Goal: Task Accomplishment & Management: Manage account settings

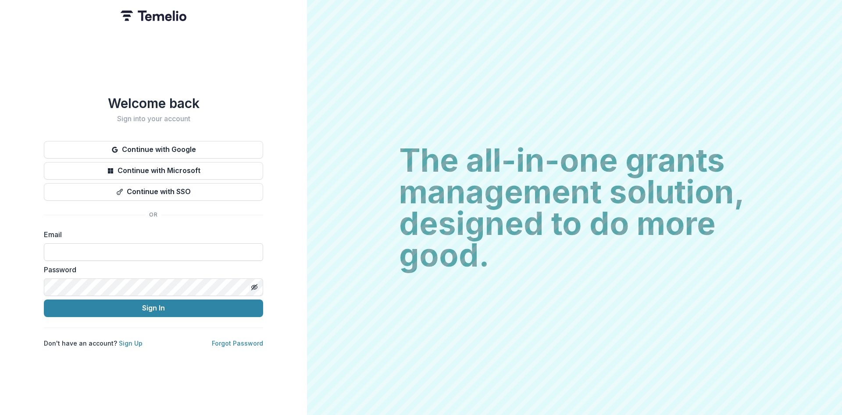
click at [142, 243] on input at bounding box center [153, 252] width 219 height 18
type input "**********"
click at [176, 307] on button "Sign In" at bounding box center [153, 308] width 219 height 18
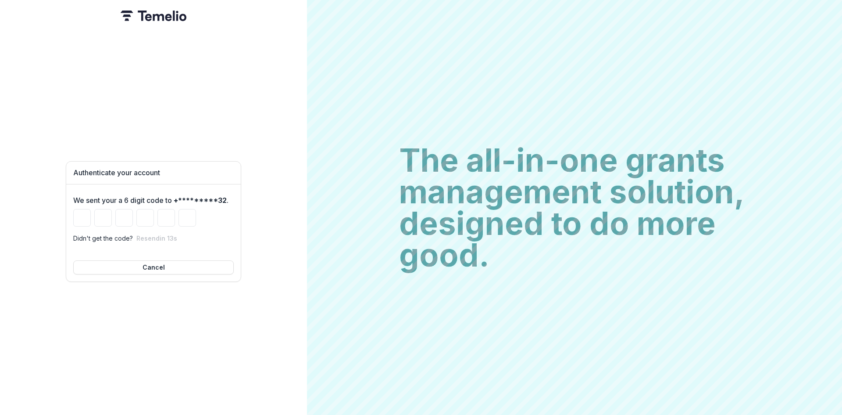
type input "*"
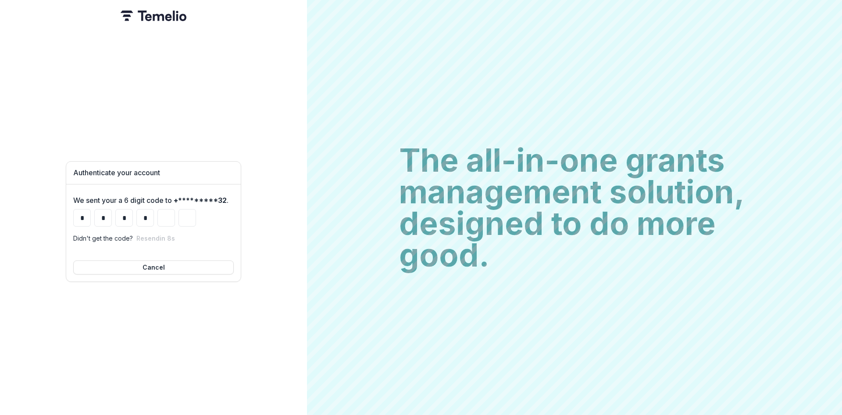
type input "*"
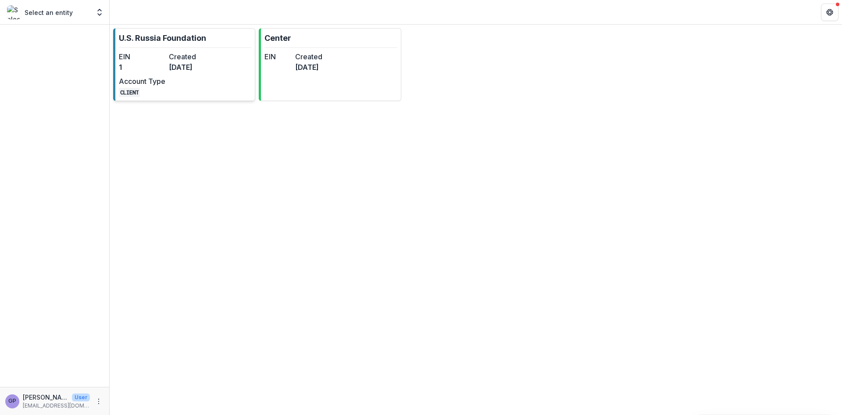
click at [193, 79] on div "EIN 1 Created [DATE] Account Type CLIENT" at bounding box center [167, 74] width 97 height 46
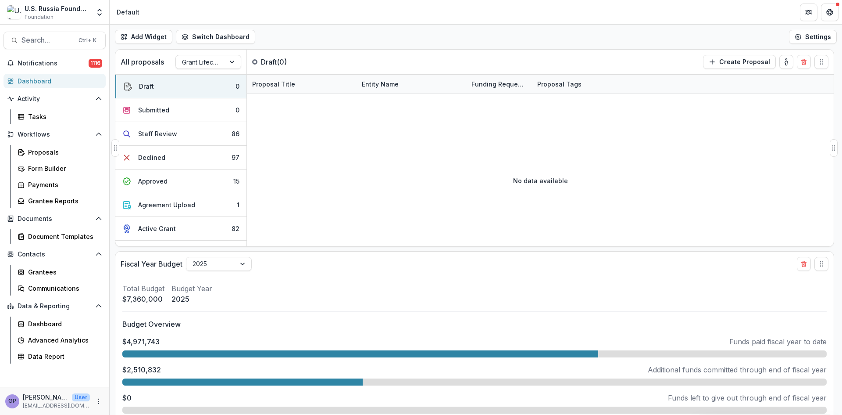
select select "******"
click at [43, 152] on div "Proposals" at bounding box center [63, 151] width 71 height 9
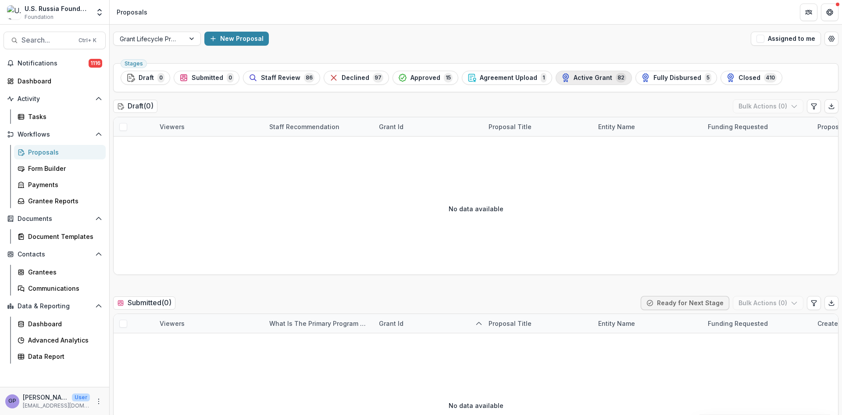
click at [594, 78] on span "Active Grant" at bounding box center [593, 77] width 39 height 7
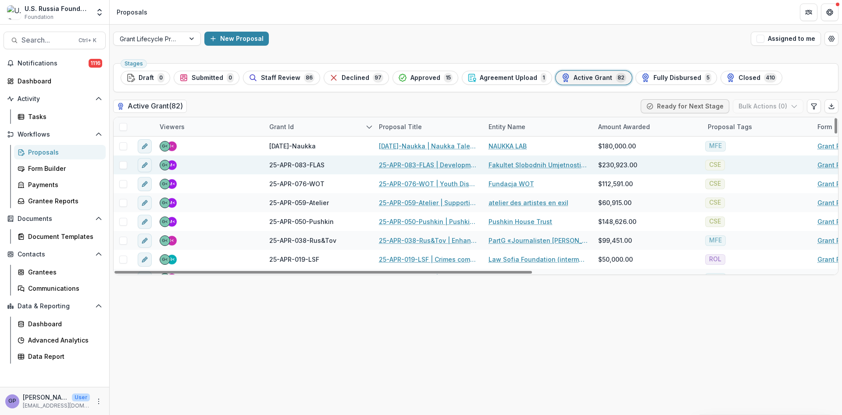
click at [401, 164] on link "25-APR-083-FLAS | Development of the Faculty of Liberal Arts and Sciences in [G…" at bounding box center [428, 164] width 99 height 9
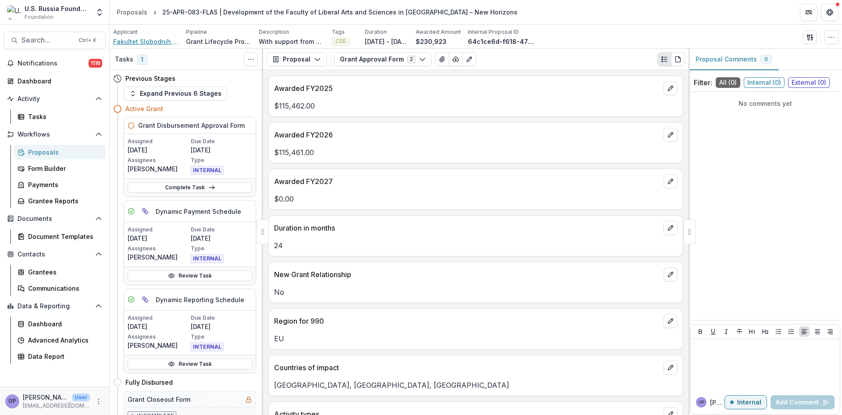
click at [131, 39] on span "Fakultet Slobodnih Umjetnosti i Nauka (FLAS)" at bounding box center [146, 41] width 66 height 9
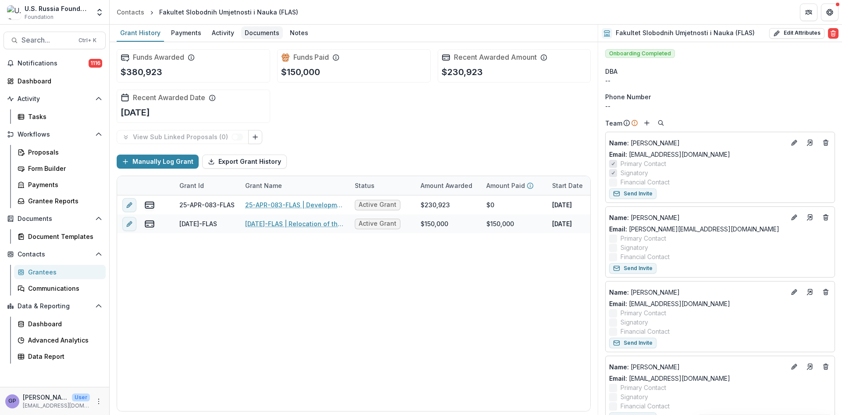
click at [268, 33] on div "Documents" at bounding box center [262, 32] width 42 height 13
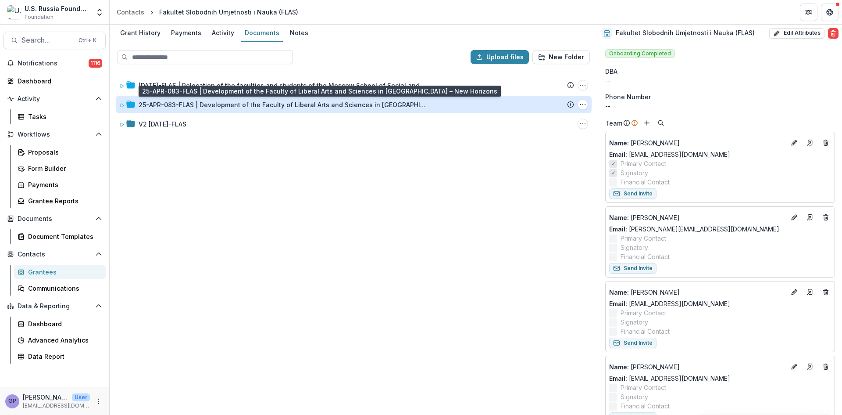
click at [259, 102] on div "25-APR-083-FLAS | Development of the Faculty of Liberal Arts and Sciences in [G…" at bounding box center [284, 104] width 290 height 9
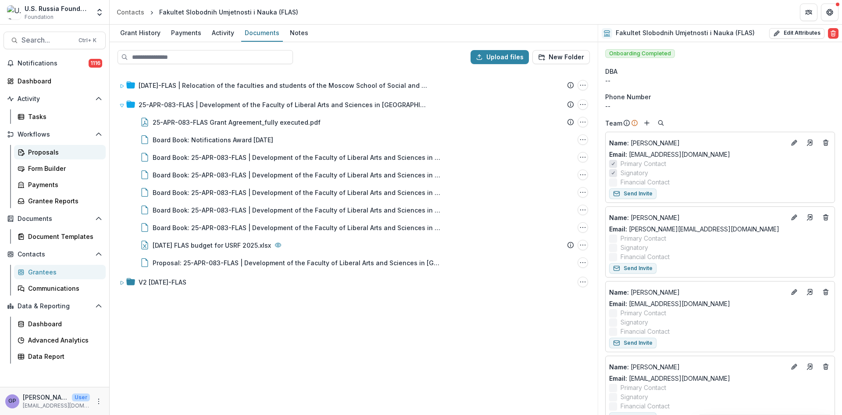
click at [43, 150] on div "Proposals" at bounding box center [63, 151] width 71 height 9
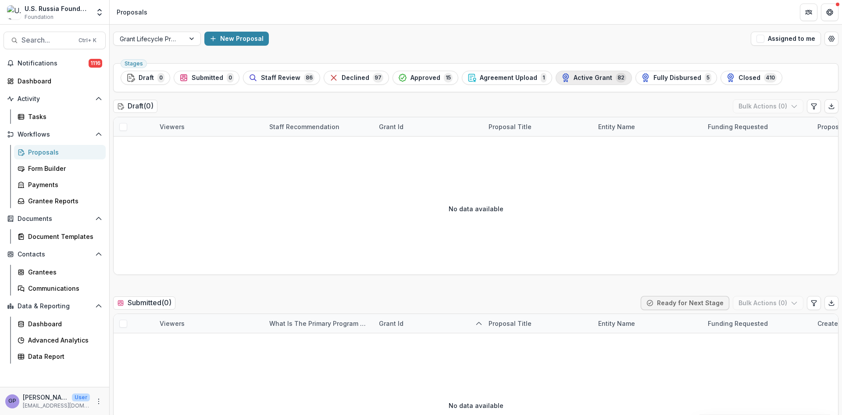
click at [616, 75] on span "82" at bounding box center [621, 78] width 11 height 10
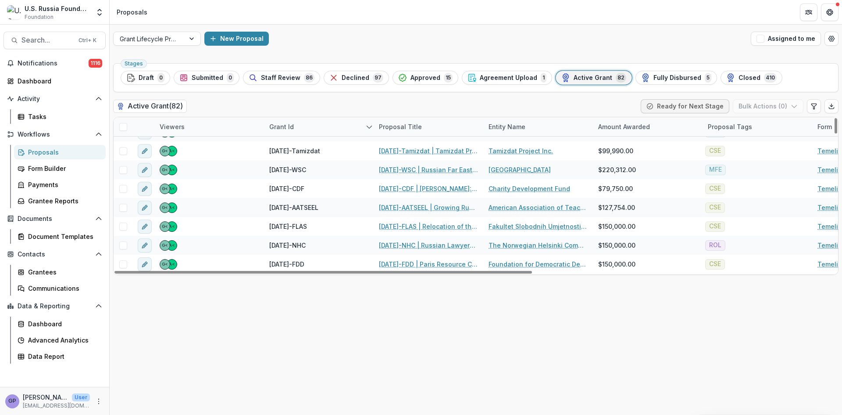
scroll to position [1082, 0]
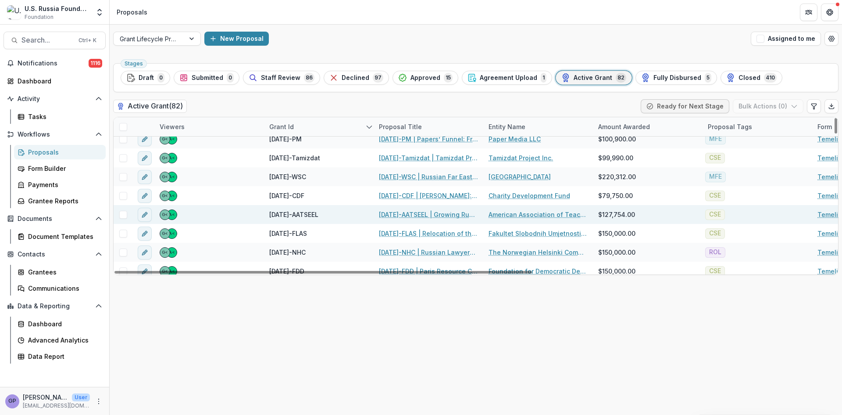
click at [400, 211] on link "23-AUG-41-AATSEEL | Growing Russian Studies through Bridge-Building and Inclusi…" at bounding box center [428, 214] width 99 height 9
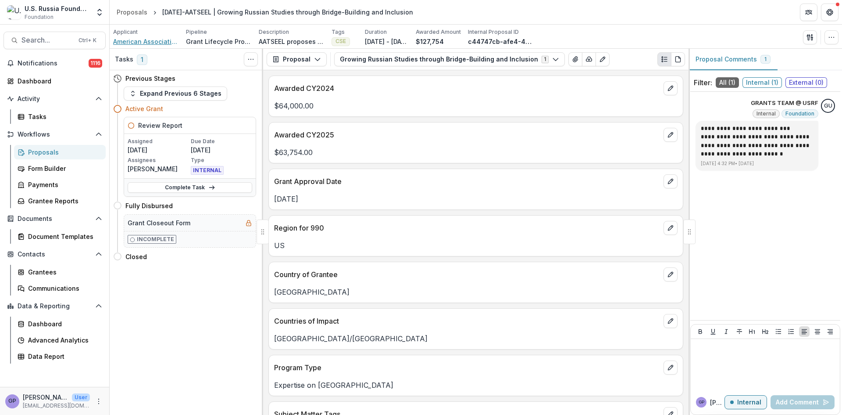
click at [160, 42] on span "American Association of Teachers of Slavic and East European Languages" at bounding box center [146, 41] width 66 height 9
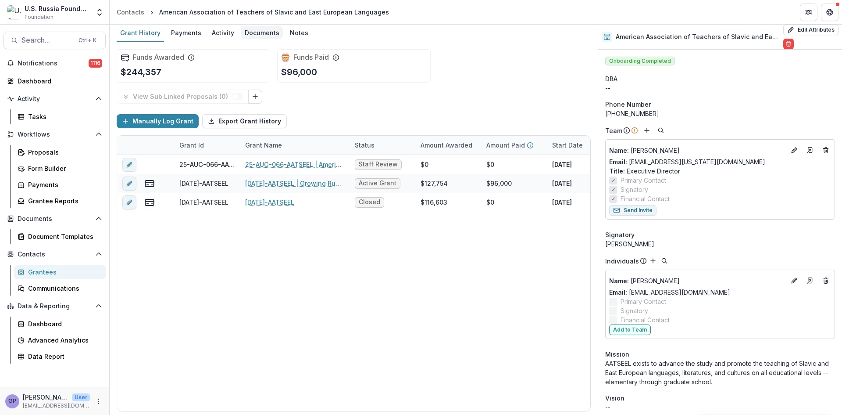
click at [255, 32] on div "Documents" at bounding box center [262, 32] width 42 height 13
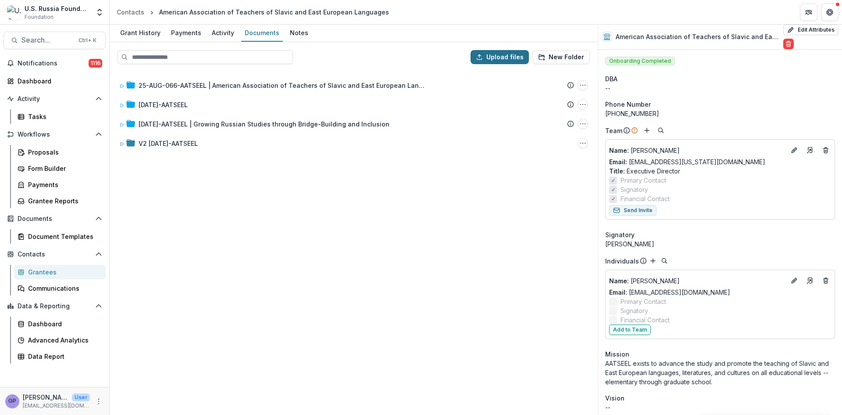
click at [520, 56] on button "Upload files" at bounding box center [500, 57] width 58 height 14
type input "**********"
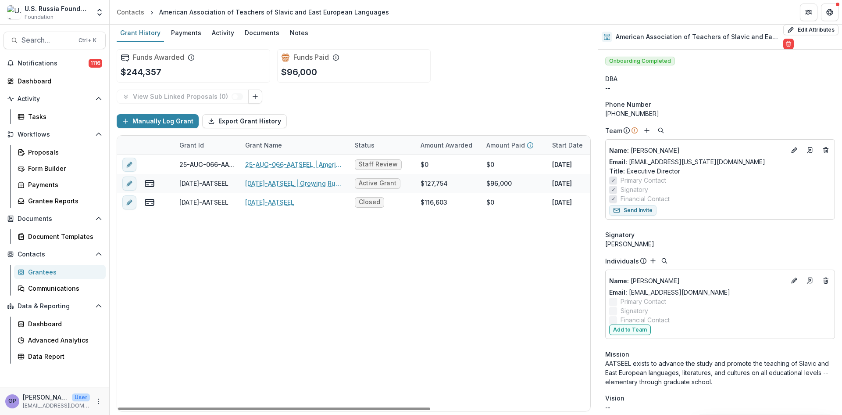
drag, startPoint x: 190, startPoint y: 322, endPoint x: 195, endPoint y: 321, distance: 5.5
click at [190, 322] on div "25-AUG-066-AATSEEL 25-AUG-066-AATSEEL | American Association of Teachers of Sla…" at bounding box center [474, 283] width 715 height 256
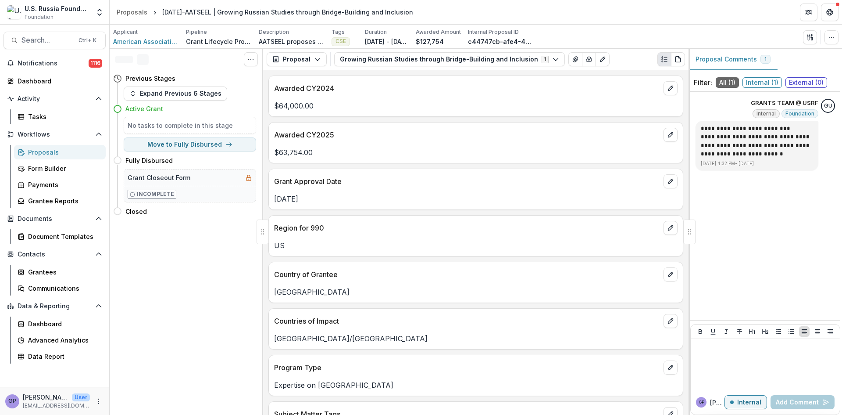
click at [32, 149] on div "Proposals" at bounding box center [63, 151] width 71 height 9
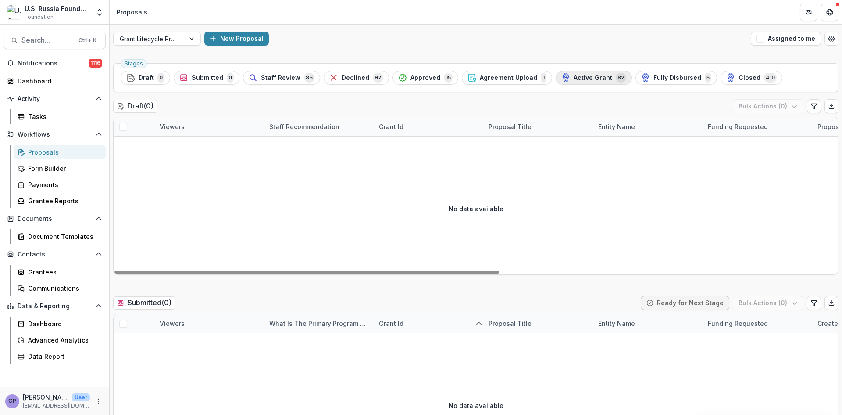
click at [574, 75] on span "Active Grant" at bounding box center [593, 77] width 39 height 7
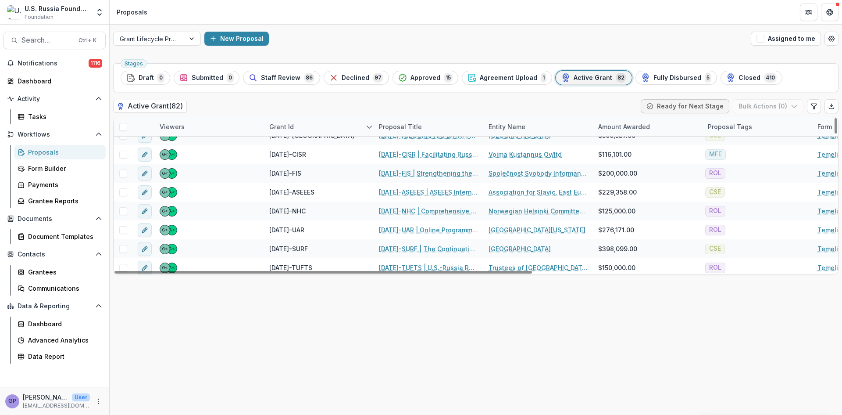
scroll to position [1389, 0]
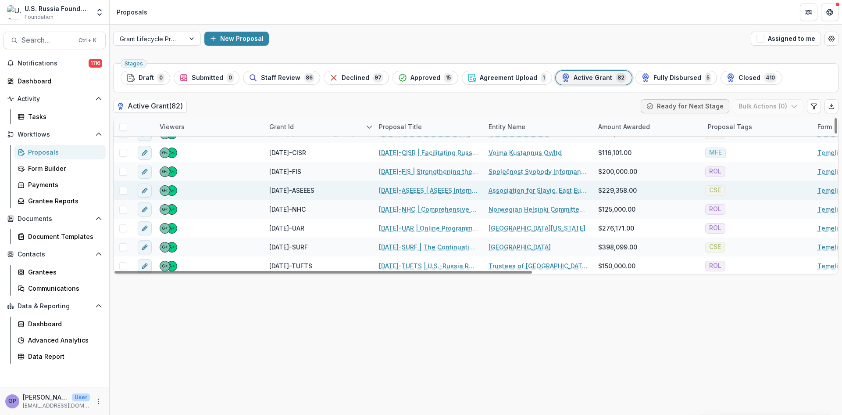
click at [429, 187] on link "22-AUG-28-ASEEES | ASEEES Internship Grant Program, 2023-2026" at bounding box center [428, 190] width 99 height 9
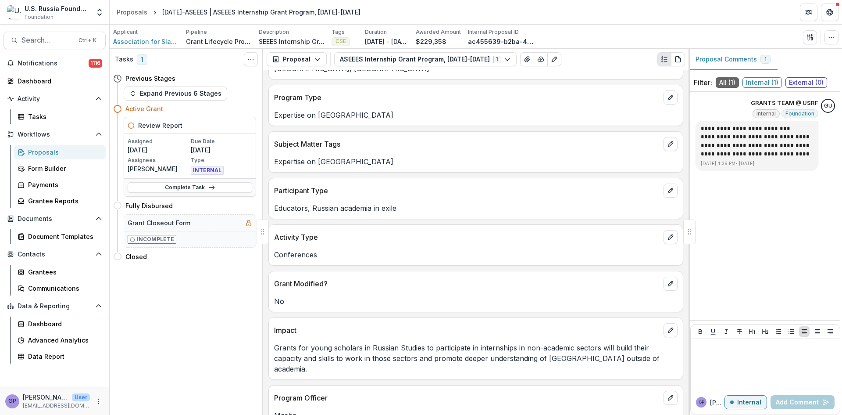
scroll to position [369, 0]
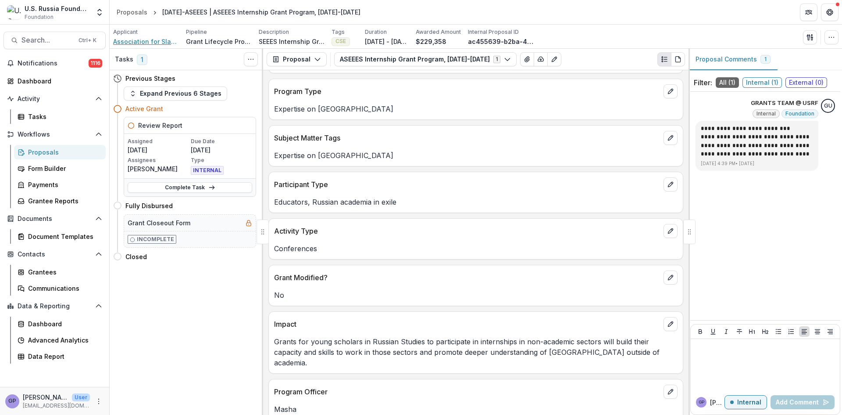
click at [159, 40] on span "Association for Slavic, East European, and Eurasian Studies" at bounding box center [146, 41] width 66 height 9
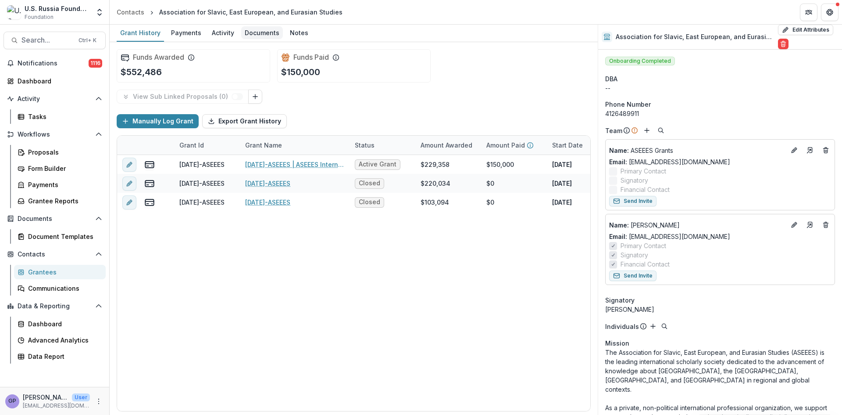
click at [266, 33] on div "Documents" at bounding box center [262, 32] width 42 height 13
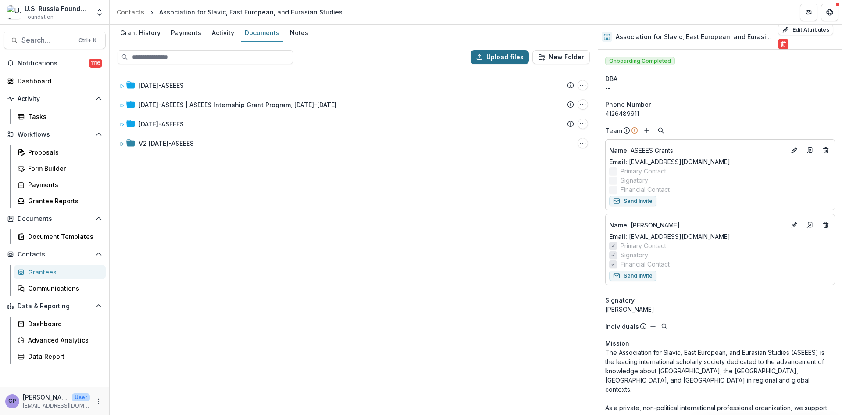
click at [499, 54] on button "Upload files" at bounding box center [500, 57] width 58 height 14
type input "**********"
click at [186, 344] on div "18-May-25-ASEEES Submission Temelio Proposal Attached proposal documents Report…" at bounding box center [354, 242] width 486 height 343
click at [36, 149] on div "Proposals" at bounding box center [63, 151] width 71 height 9
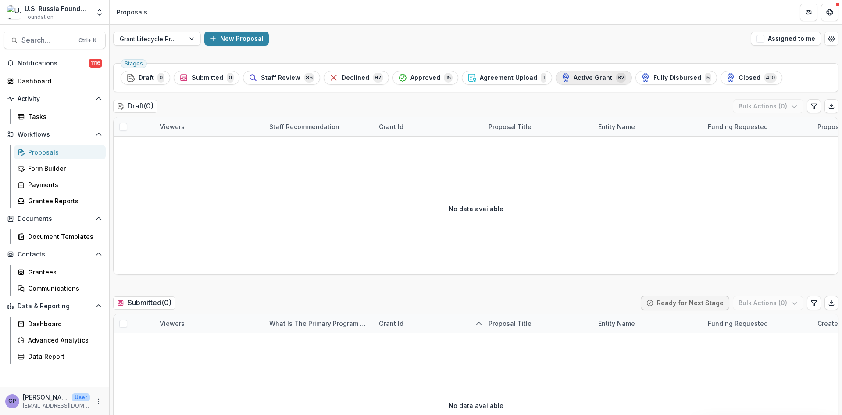
click at [595, 75] on span "Active Grant" at bounding box center [593, 77] width 39 height 7
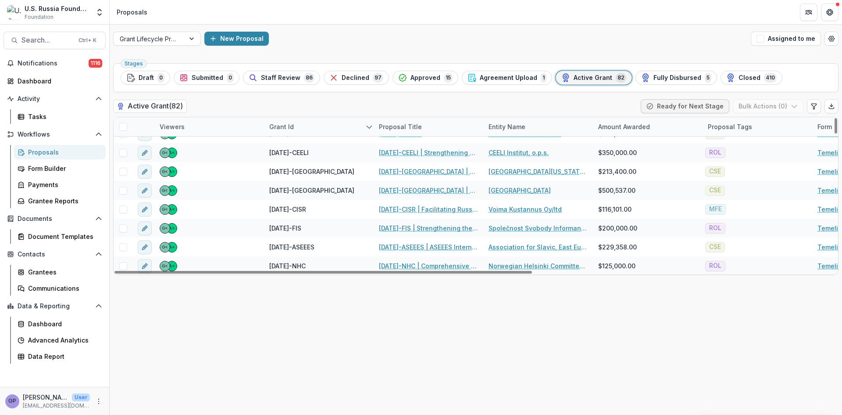
scroll to position [1345, 0]
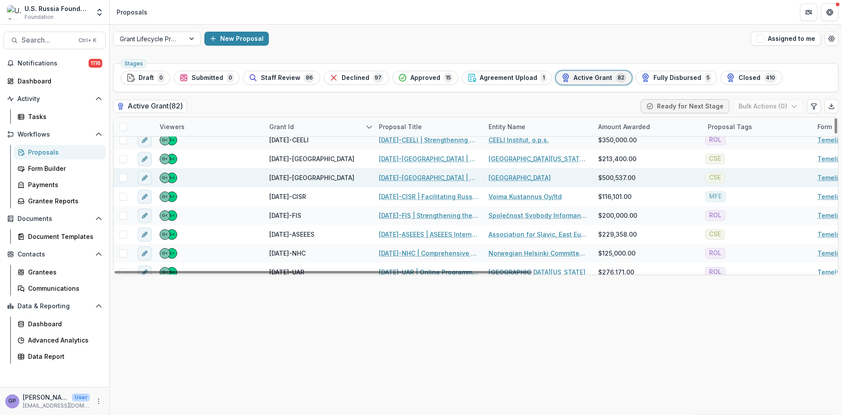
click at [407, 179] on link "22-MAY-03-YALE | Fostering the Next Generation of Russia-focused Professionals" at bounding box center [428, 177] width 99 height 9
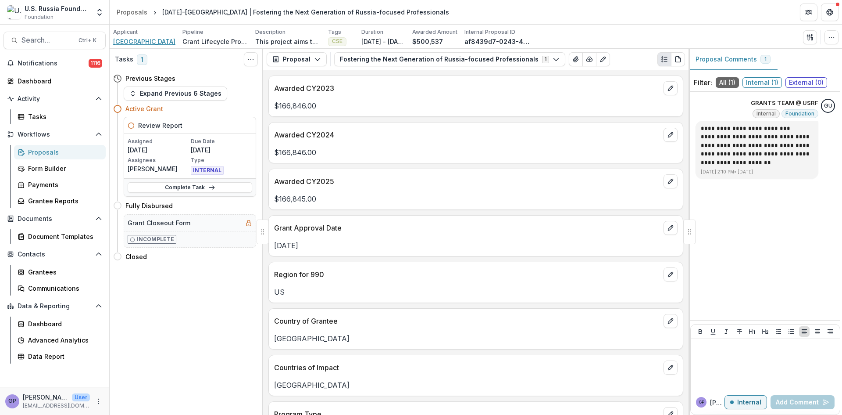
click at [149, 40] on span "Yale University" at bounding box center [144, 41] width 62 height 9
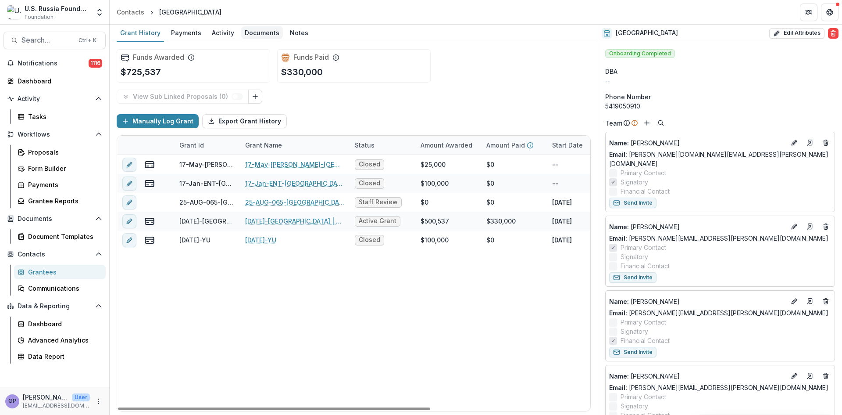
click at [259, 31] on div "Documents" at bounding box center [262, 32] width 42 height 13
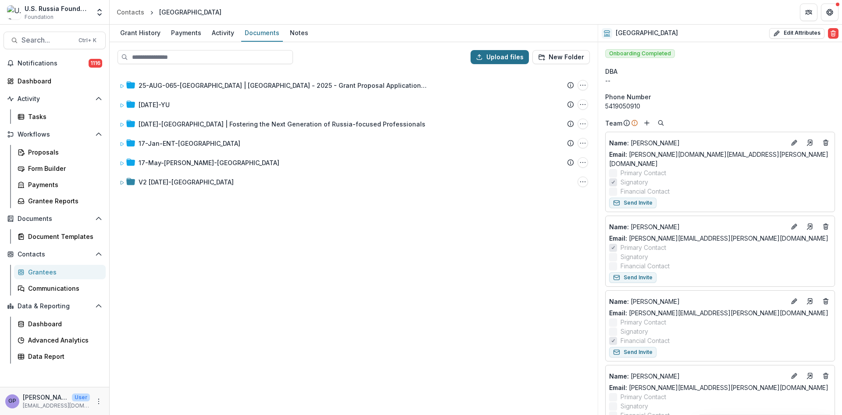
click at [504, 58] on button "Upload files" at bounding box center [500, 57] width 58 height 14
type input "**********"
click at [223, 359] on div "25-AUG-065-Yale | Yale University - 2025 - Grant Proposal Application (August 2…" at bounding box center [354, 242] width 486 height 343
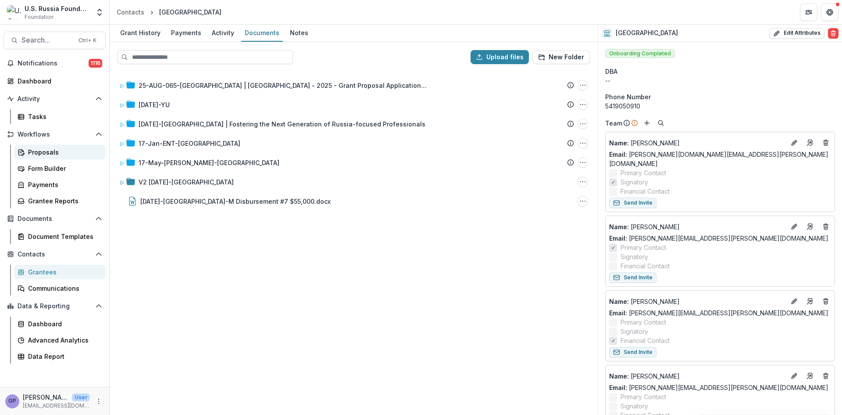
click at [39, 148] on div "Proposals" at bounding box center [63, 151] width 71 height 9
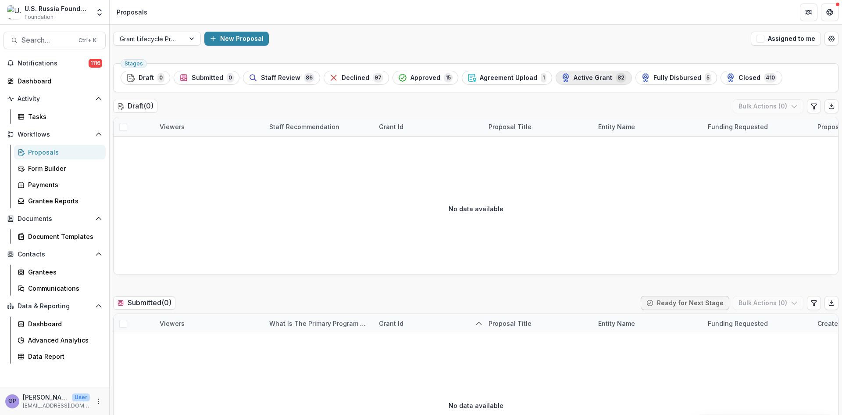
click at [586, 78] on span "Active Grant" at bounding box center [593, 77] width 39 height 7
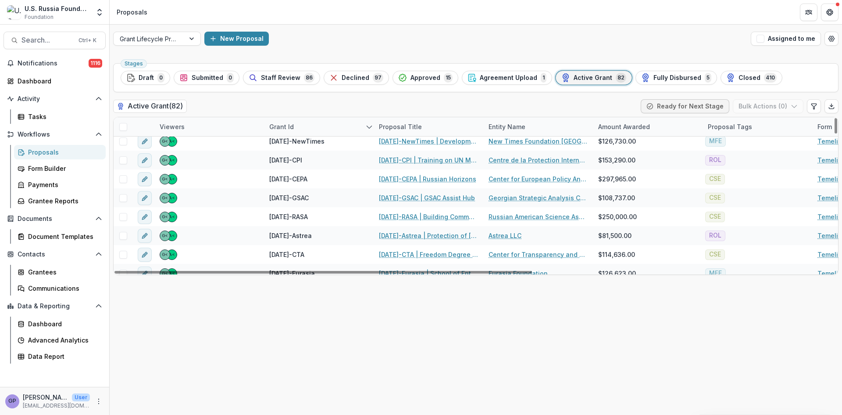
scroll to position [848, 0]
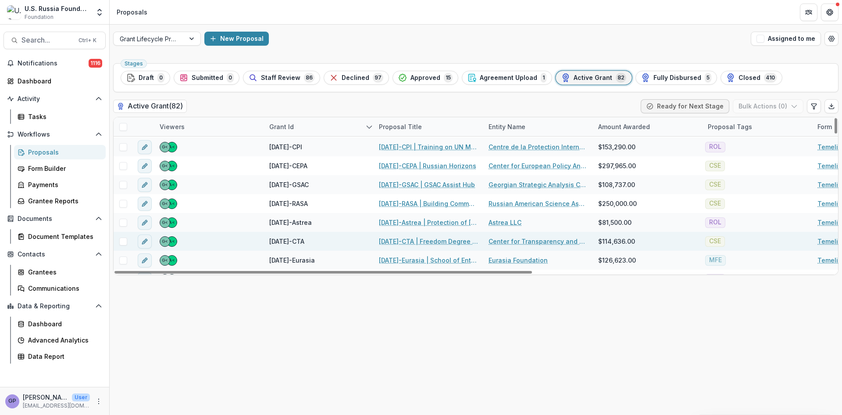
click at [411, 239] on link "23-DEC-32-CTA | Freedom Degree Online Matching System" at bounding box center [428, 240] width 99 height 9
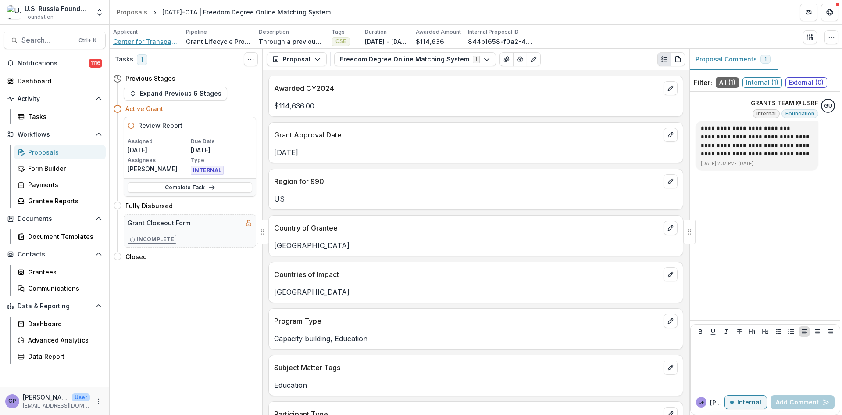
click at [163, 39] on span "Center for Transparency and Accountability" at bounding box center [146, 41] width 66 height 9
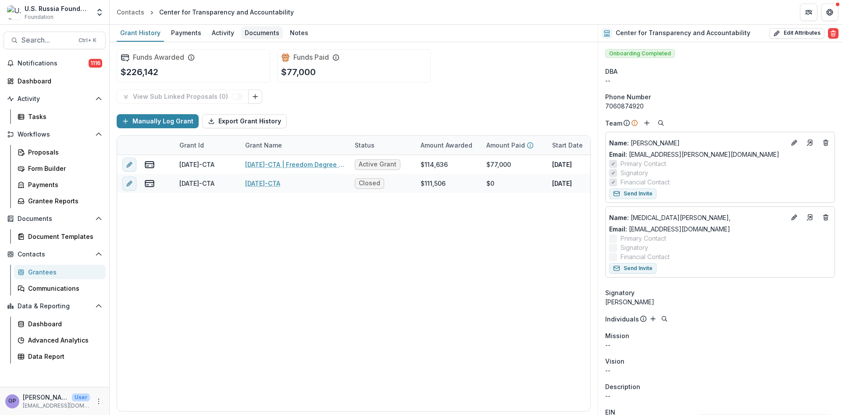
click at [259, 33] on div "Documents" at bounding box center [262, 32] width 42 height 13
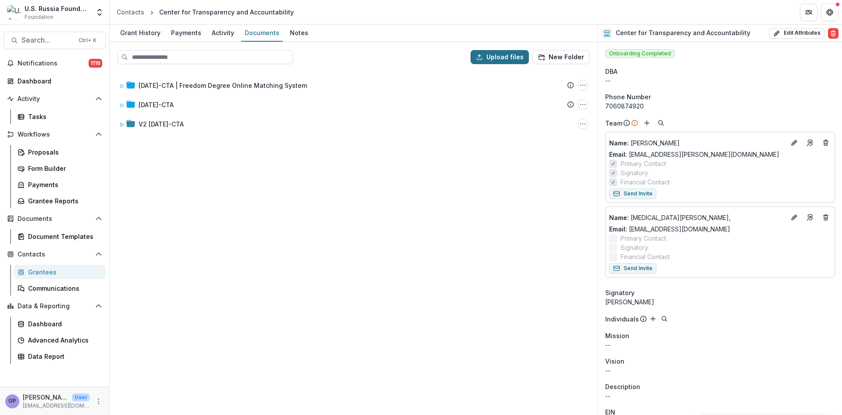
click at [509, 51] on button "Upload files" at bounding box center [500, 57] width 58 height 14
type input "**********"
click at [197, 307] on div "23-DEC-32-CTA | Freedom Degree Online Matching System Submission Temelio Propos…" at bounding box center [354, 242] width 486 height 343
click at [42, 147] on link "Proposals" at bounding box center [60, 152] width 92 height 14
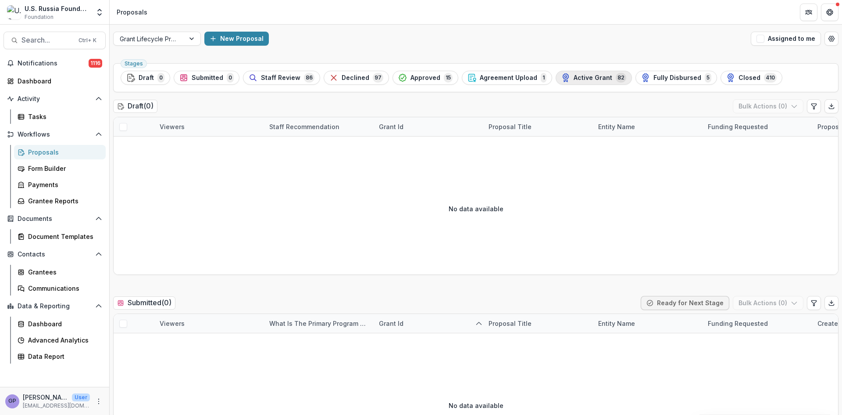
click at [616, 75] on span "82" at bounding box center [621, 78] width 11 height 10
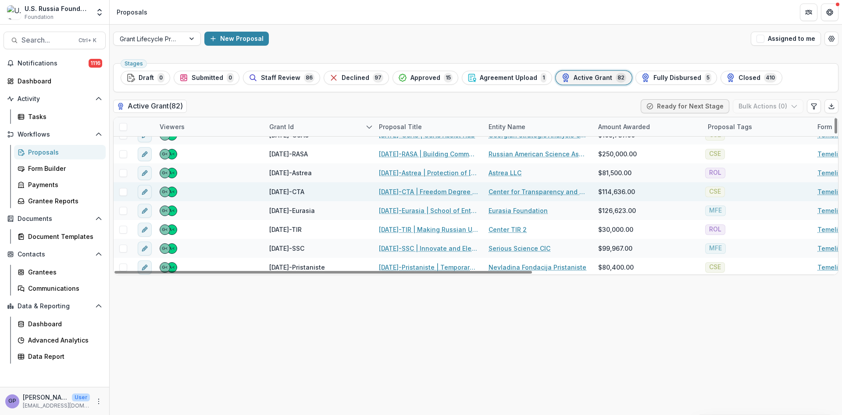
scroll to position [897, 0]
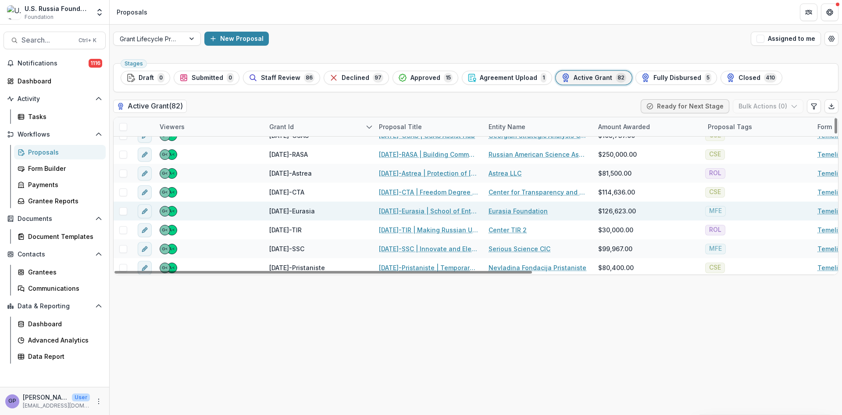
click at [404, 212] on link "23-DEC-29-Eurasia | School of Entrepreneurship and Leadership (SEAL) Initiative" at bounding box center [428, 210] width 99 height 9
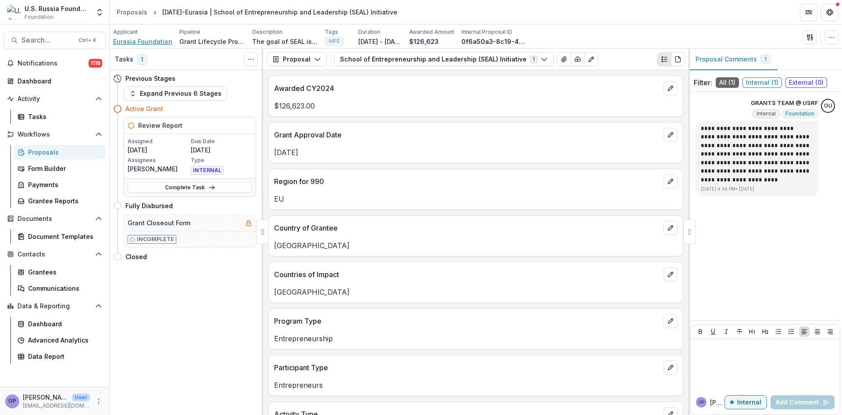
click at [134, 42] on span "Eurasia Foundation" at bounding box center [142, 41] width 59 height 9
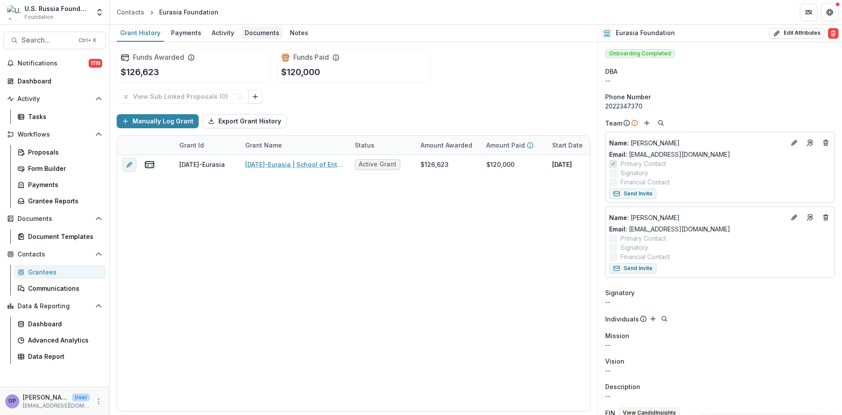
click at [266, 29] on div "Documents" at bounding box center [262, 32] width 42 height 13
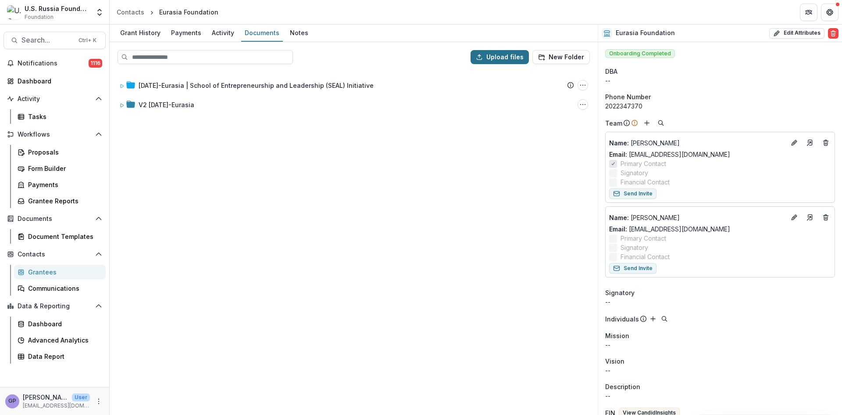
click at [499, 52] on button "Upload files" at bounding box center [500, 57] width 58 height 14
type input "**********"
click at [243, 354] on div "23-DEC-29-Eurasia | School of Entrepreneurship and Leadership (SEAL) Initiative…" at bounding box center [354, 242] width 486 height 343
click at [32, 150] on div "Proposals" at bounding box center [63, 151] width 71 height 9
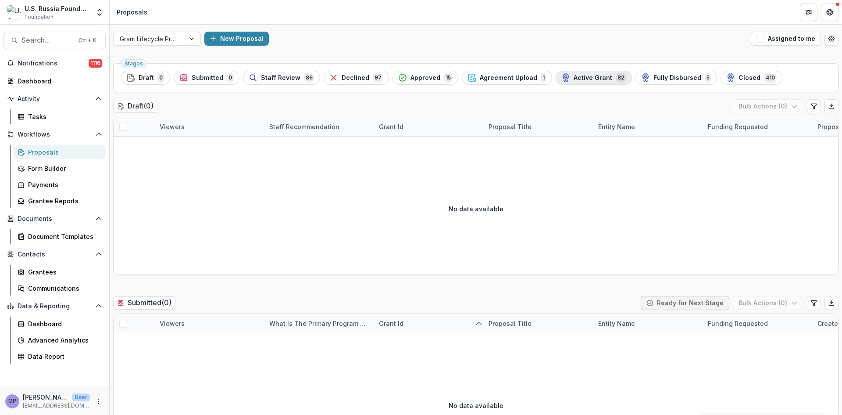
click at [576, 73] on div "Active Grant 82" at bounding box center [593, 78] width 65 height 10
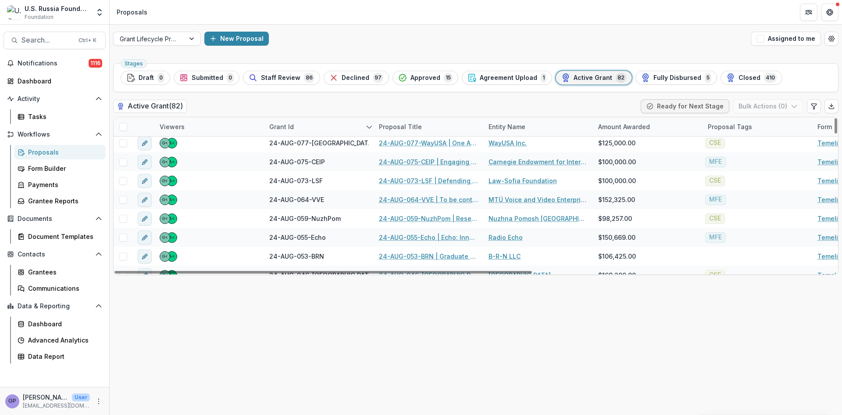
scroll to position [365, 0]
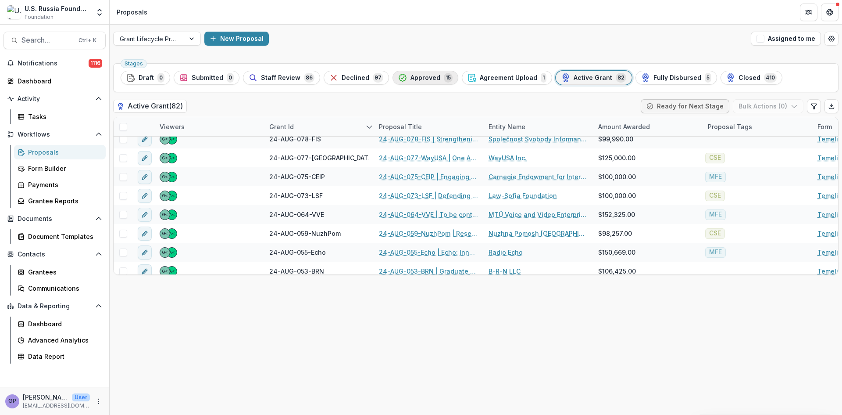
click at [434, 75] on div "Approved 15" at bounding box center [425, 78] width 54 height 10
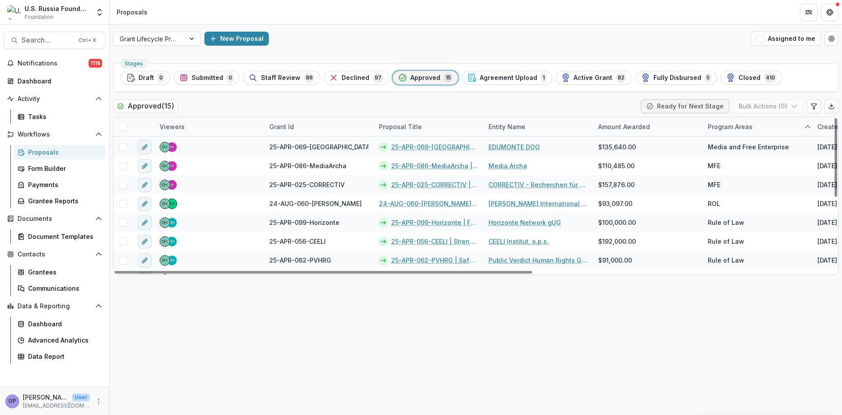
scroll to position [132, 0]
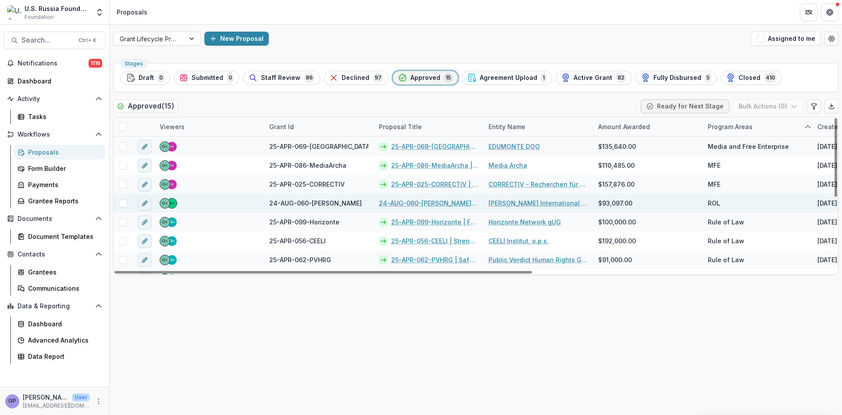
click at [415, 200] on link "24-AUG-060-[PERSON_NAME] | Beyond RAIPON? Assessing Russian Arctic Indigenous C…" at bounding box center [428, 202] width 99 height 9
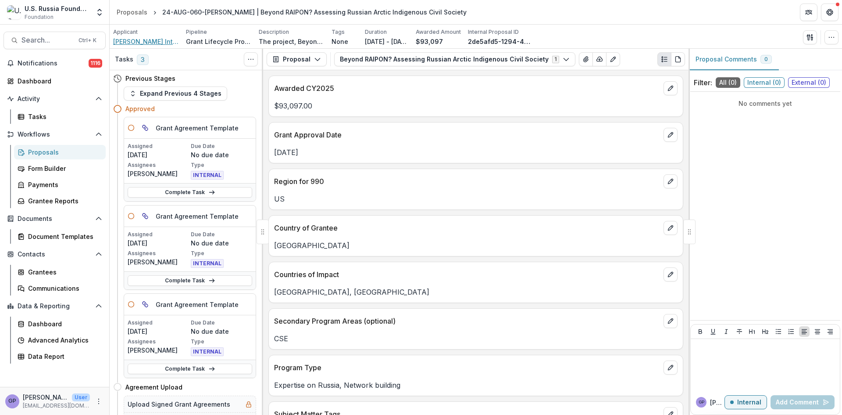
click at [132, 40] on span "[PERSON_NAME] International Center for Scholars" at bounding box center [146, 41] width 66 height 9
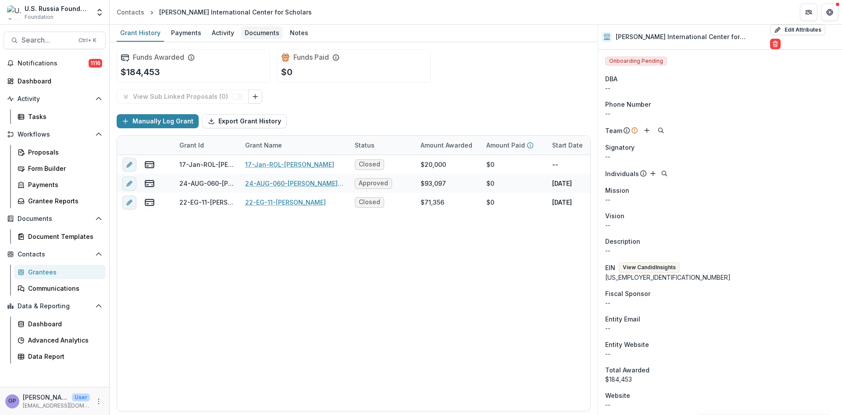
click at [263, 33] on div "Documents" at bounding box center [262, 32] width 42 height 13
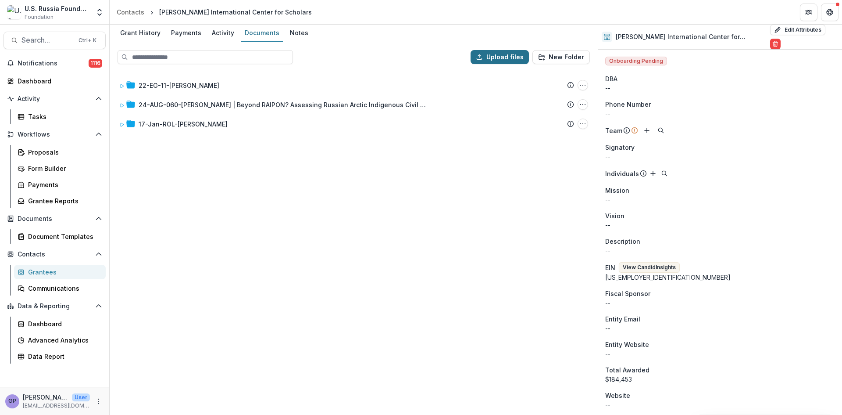
click at [518, 59] on button "Upload files" at bounding box center [500, 57] width 58 height 14
type input "**********"
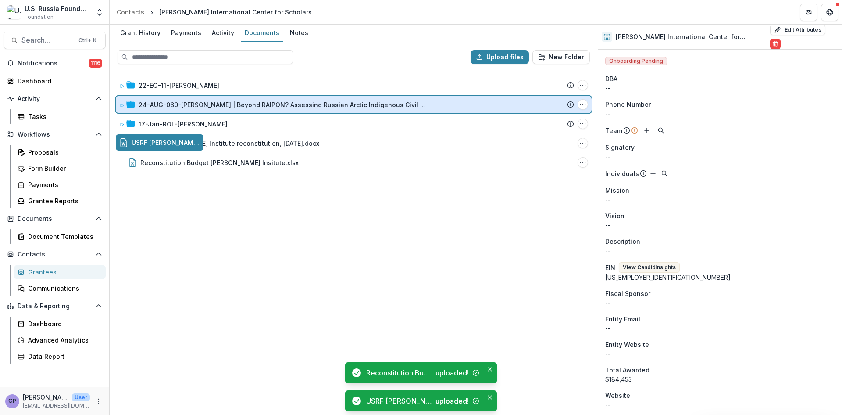
drag, startPoint x: 209, startPoint y: 144, endPoint x: 291, endPoint y: 111, distance: 88.7
click at [291, 111] on div "Upload files New Folder 22-EG-11-Kennan Submission Temelio Proposal Attached pr…" at bounding box center [354, 228] width 488 height 372
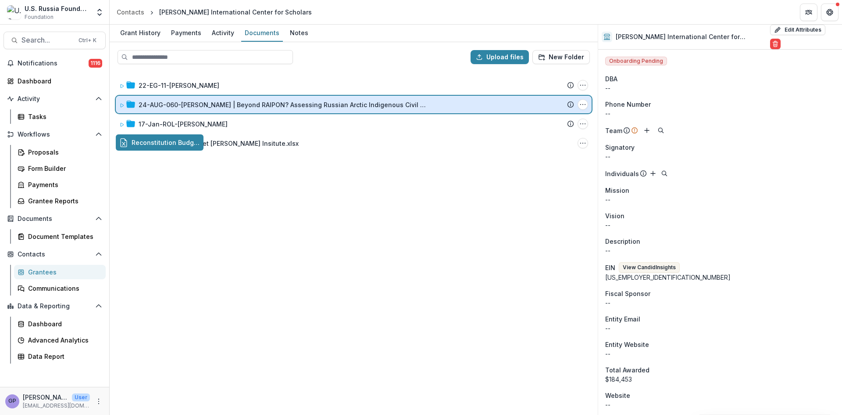
drag, startPoint x: 223, startPoint y: 142, endPoint x: 305, endPoint y: 107, distance: 88.5
click at [305, 107] on div "Upload files New Folder 22-EG-11-Kennan Submission Temelio Proposal Attached pr…" at bounding box center [354, 228] width 488 height 372
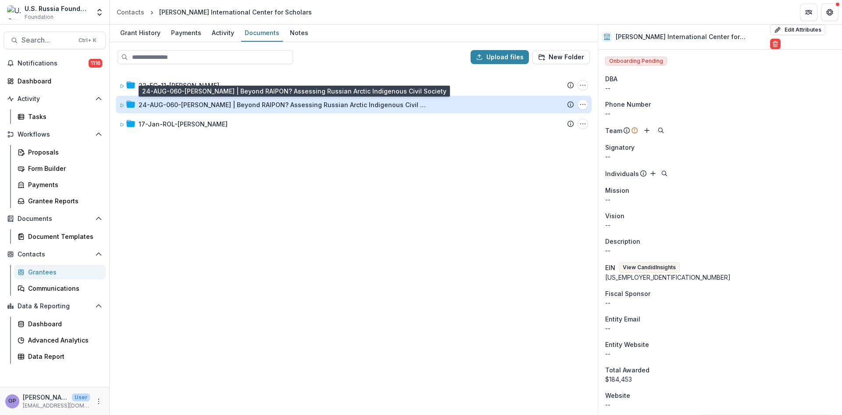
click at [262, 104] on div "24-AUG-060-[PERSON_NAME] | Beyond RAIPON? Assessing Russian Arctic Indigenous C…" at bounding box center [284, 104] width 290 height 9
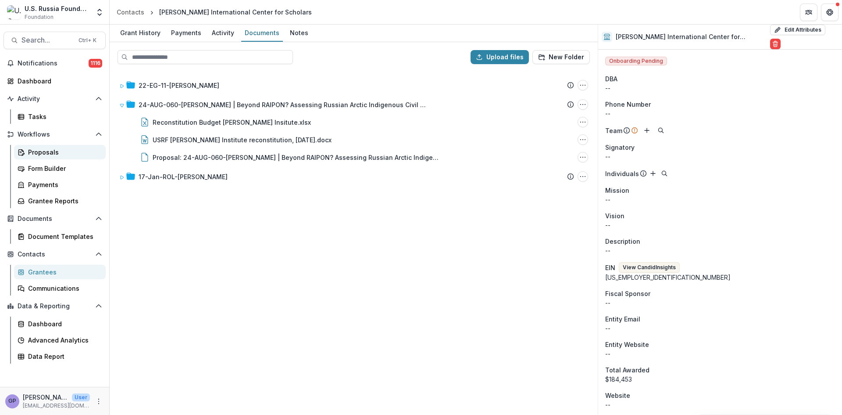
click at [39, 150] on div "Proposals" at bounding box center [63, 151] width 71 height 9
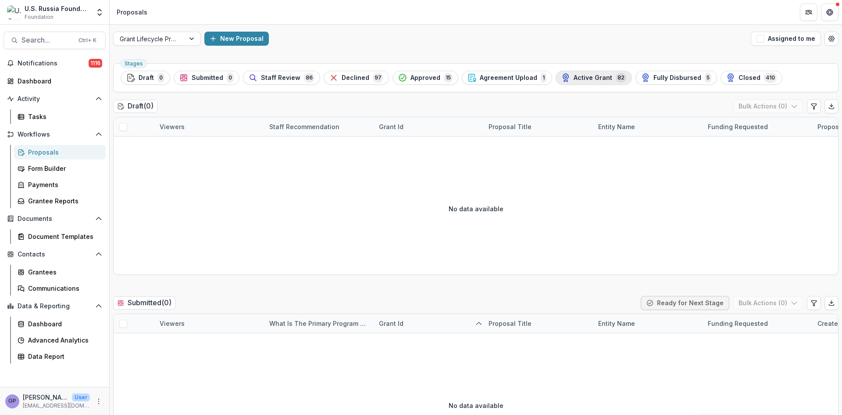
click at [580, 77] on span "Active Grant" at bounding box center [593, 77] width 39 height 7
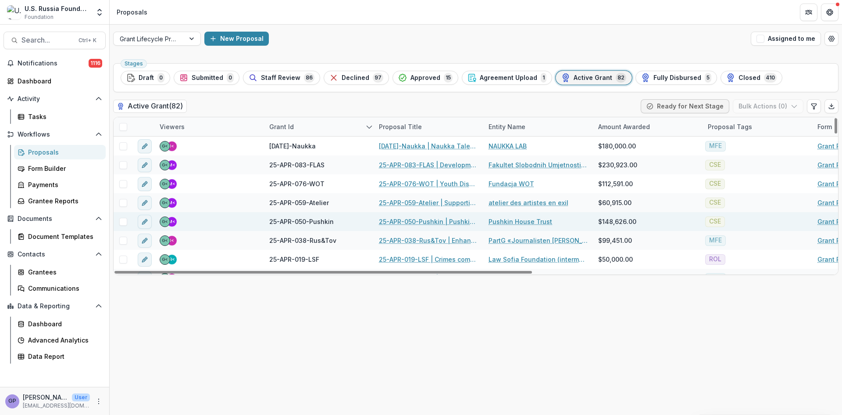
click at [404, 221] on link "25-APR-050-Pushkin | Pushkin House Bookshop" at bounding box center [428, 221] width 99 height 9
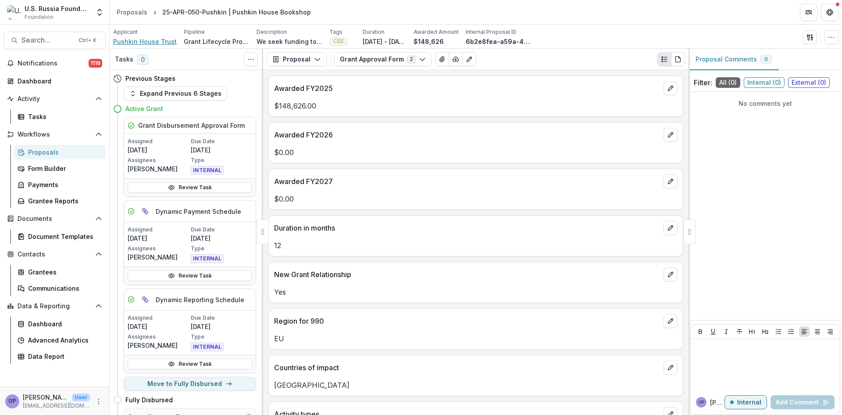
click at [125, 39] on span "Pushkin House Trust" at bounding box center [145, 41] width 64 height 9
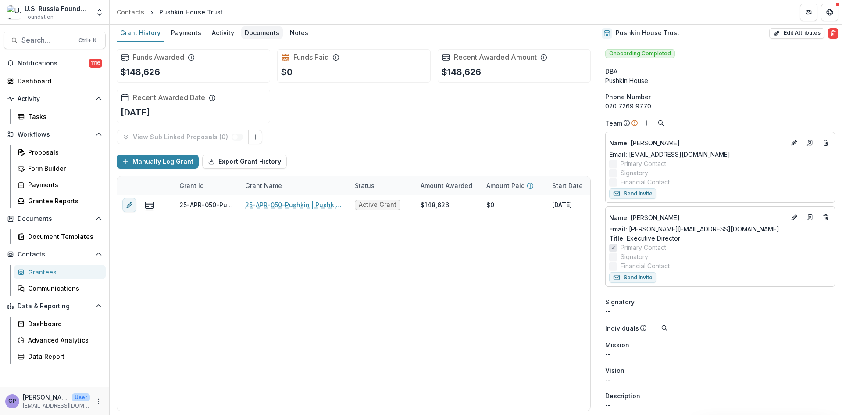
click at [261, 32] on div "Documents" at bounding box center [262, 32] width 42 height 13
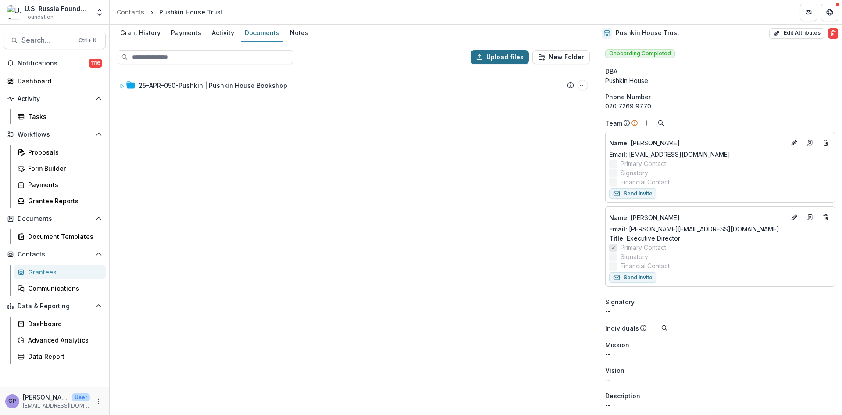
click at [506, 58] on button "Upload files" at bounding box center [500, 57] width 58 height 14
type input "**********"
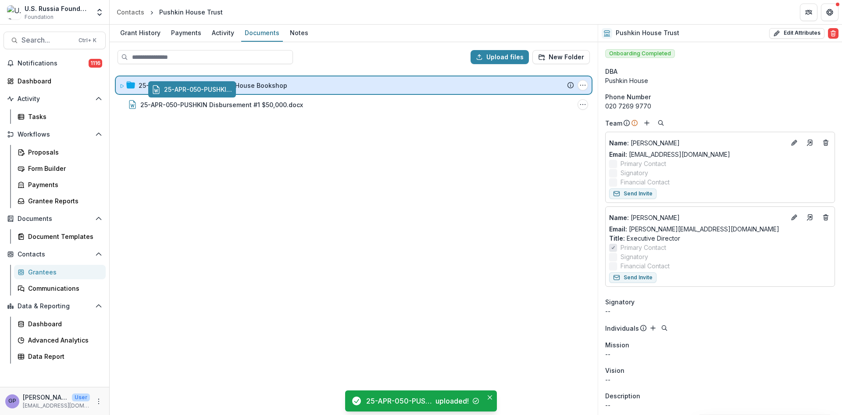
drag, startPoint x: 187, startPoint y: 101, endPoint x: 221, endPoint y: 86, distance: 36.9
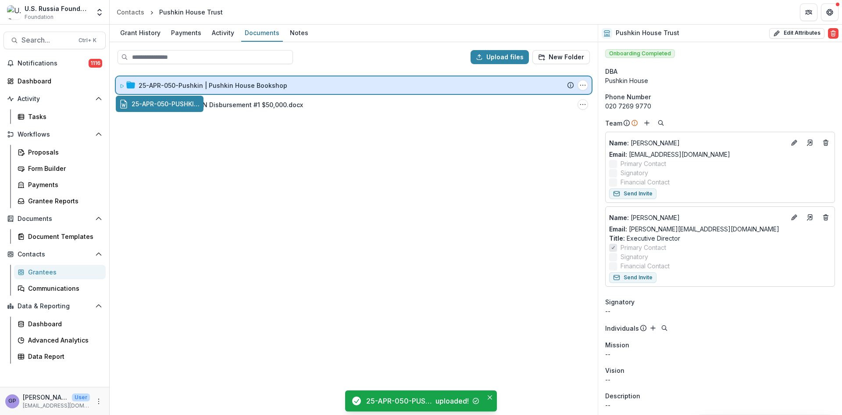
click at [221, 86] on div "Upload files New Folder 25-APR-050-Pushkin | Pushkin House Bookshop Submission …" at bounding box center [354, 228] width 488 height 372
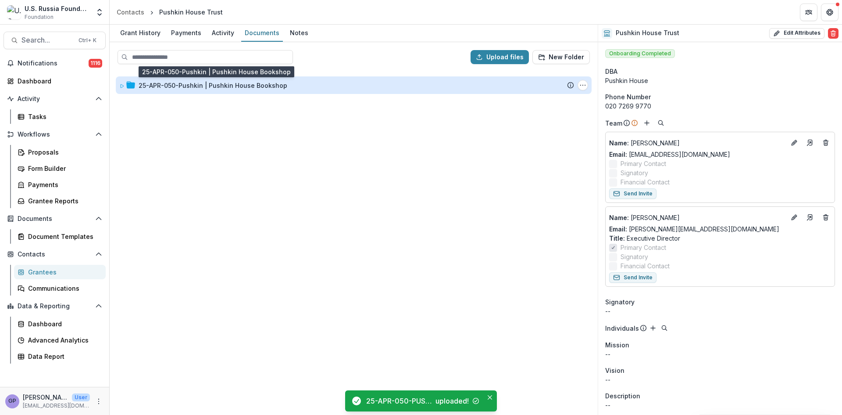
click at [206, 84] on div "25-APR-050-Pushkin | Pushkin House Bookshop" at bounding box center [213, 85] width 149 height 9
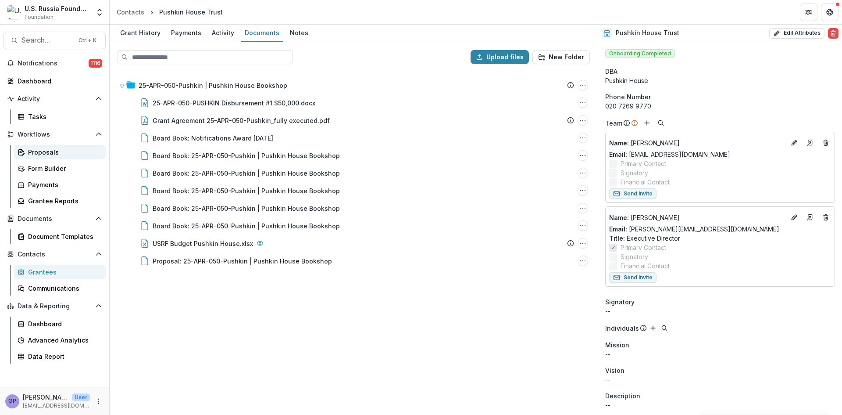
click at [32, 149] on div "Proposals" at bounding box center [63, 151] width 71 height 9
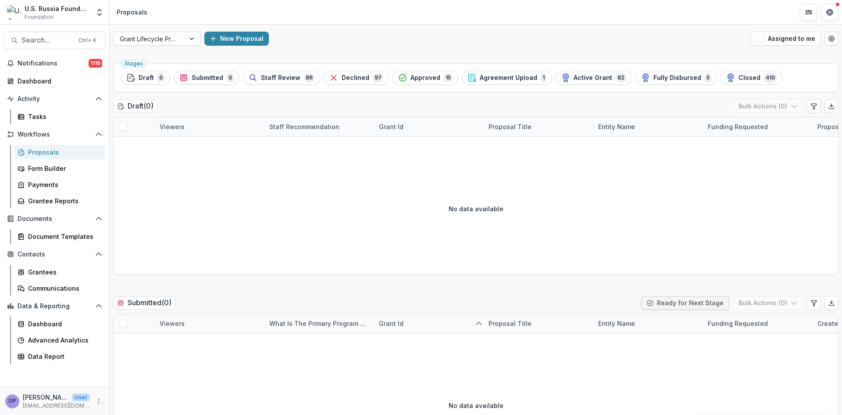
click at [168, 363] on div "No data available" at bounding box center [476, 405] width 725 height 132
click at [46, 151] on div "Proposals" at bounding box center [63, 151] width 71 height 9
click at [579, 74] on span "Active Grant" at bounding box center [593, 77] width 39 height 7
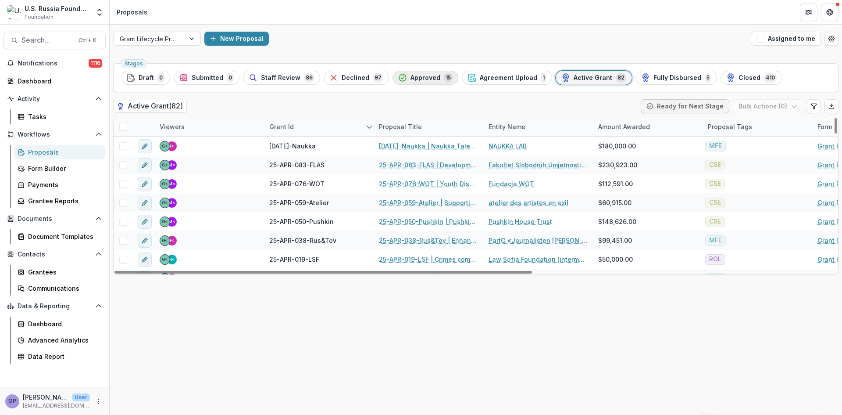
click at [418, 76] on span "Approved" at bounding box center [426, 77] width 30 height 7
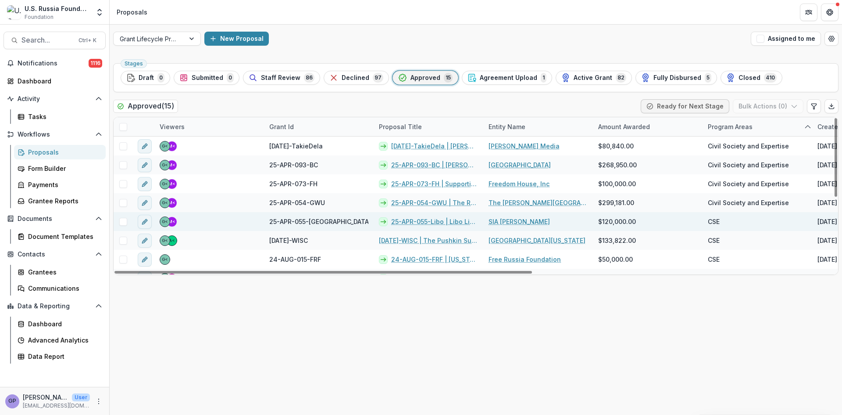
click at [420, 221] on link "25-APR-055-Libo | Libo Libo app: Unlocking Listener Revenue for Sustainability" at bounding box center [434, 221] width 87 height 9
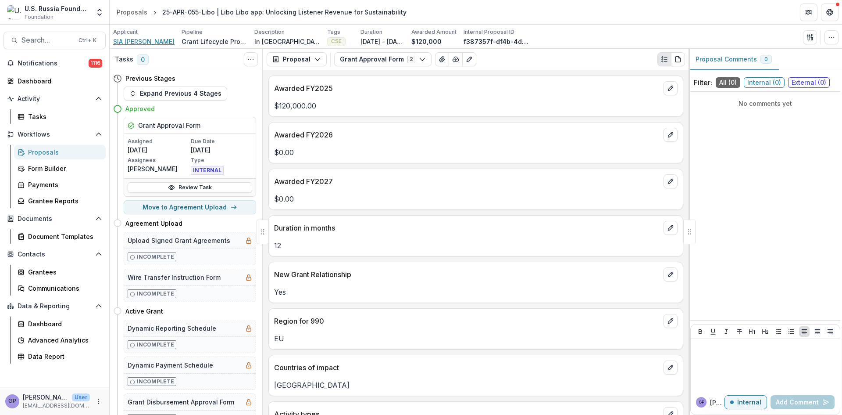
click at [137, 39] on span "SIA [PERSON_NAME]" at bounding box center [143, 41] width 61 height 9
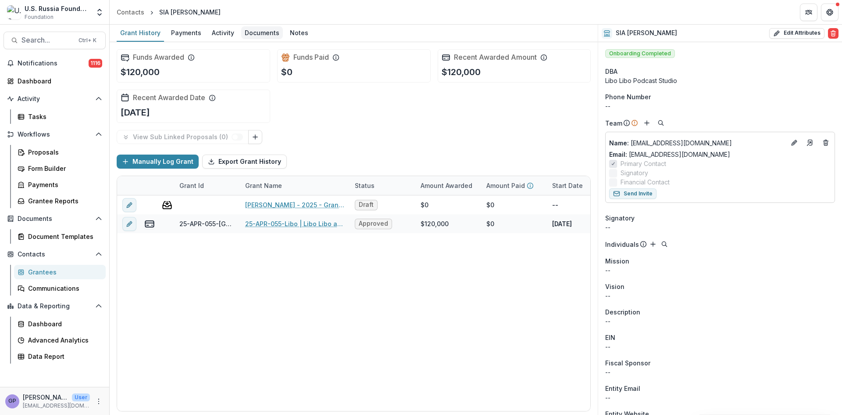
click at [271, 34] on div "Documents" at bounding box center [262, 32] width 42 height 13
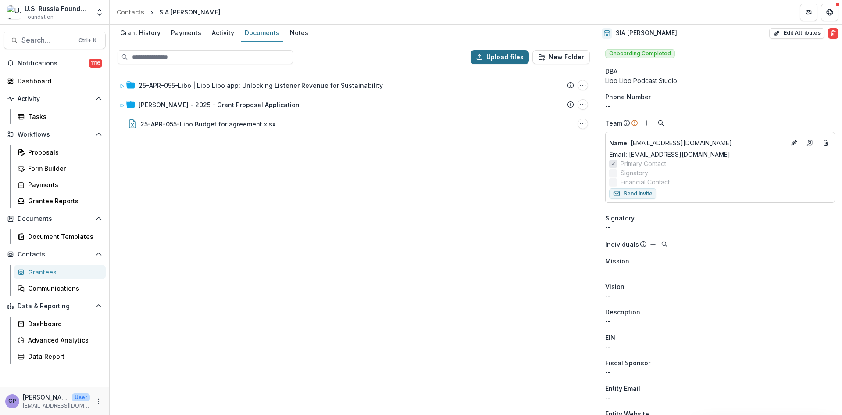
click at [512, 59] on button "Upload files" at bounding box center [500, 57] width 58 height 14
type input "**********"
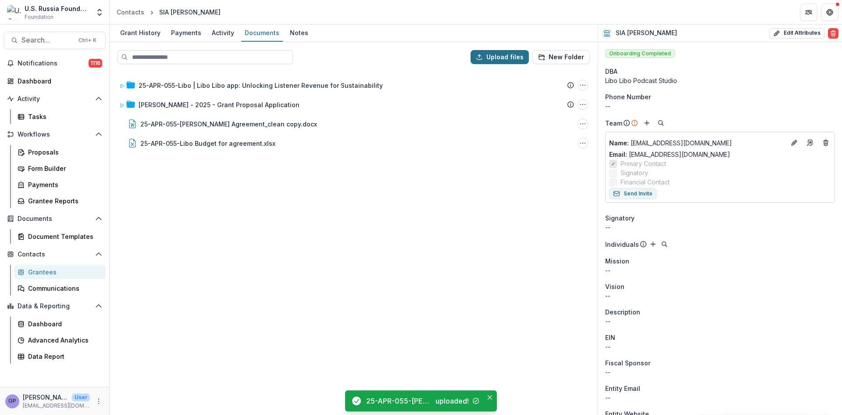
click at [502, 57] on button "Upload files" at bounding box center [500, 57] width 58 height 14
type input "**********"
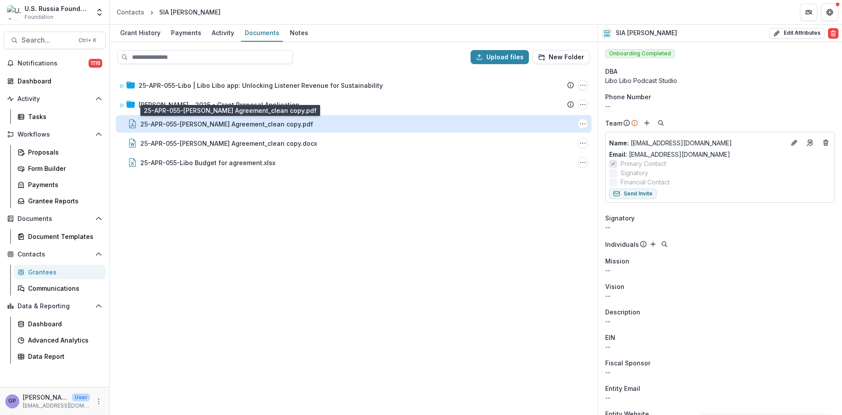
click at [249, 127] on div "25-APR-055-Libo Grant Agreement_clean copy.pdf" at bounding box center [226, 123] width 173 height 9
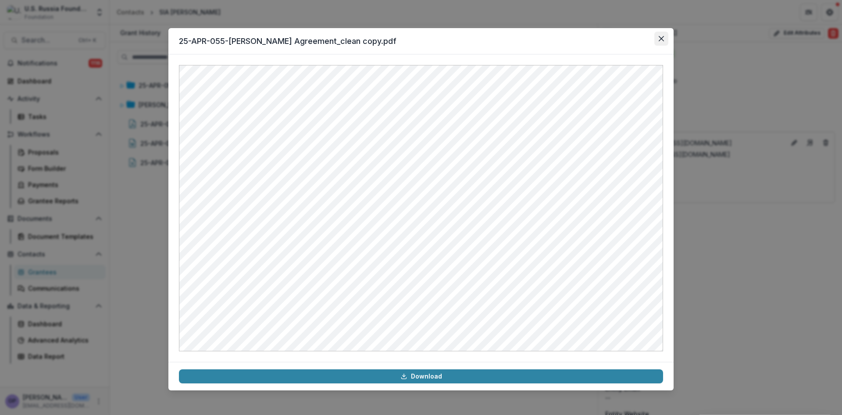
click at [661, 35] on button "Close" at bounding box center [661, 39] width 14 height 14
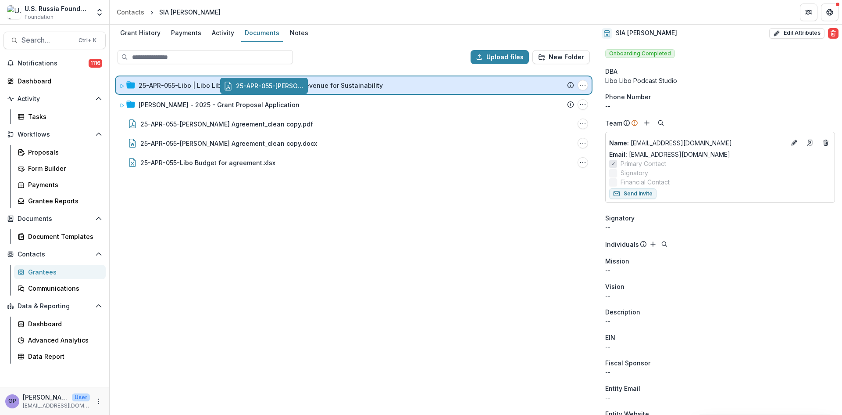
drag, startPoint x: 203, startPoint y: 124, endPoint x: 307, endPoint y: 87, distance: 110.9
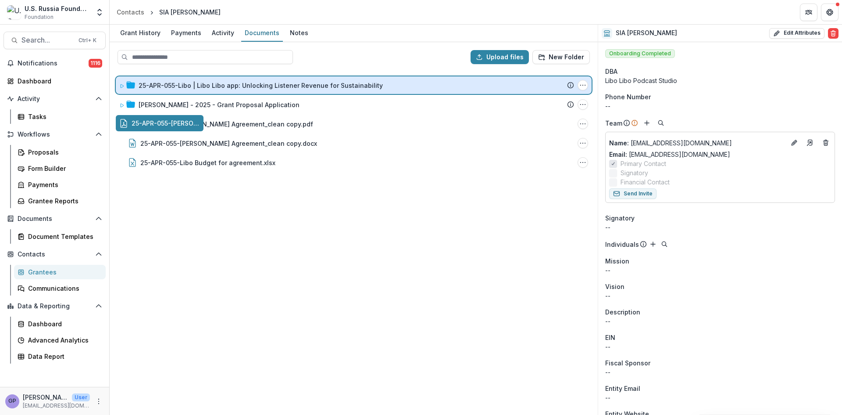
click at [307, 87] on div "Upload files New Folder 25-APR-055-Libo | Libo Libo app: Unlocking Listener Rev…" at bounding box center [354, 228] width 488 height 372
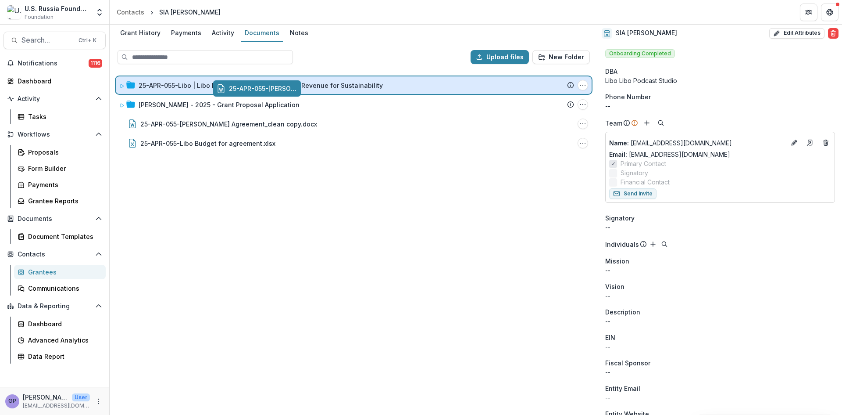
drag, startPoint x: 229, startPoint y: 122, endPoint x: 329, endPoint y: 86, distance: 105.3
click at [329, 86] on div "Upload files New Folder 25-APR-055-Libo | Libo Libo app: Unlocking Listener Rev…" at bounding box center [354, 228] width 488 height 372
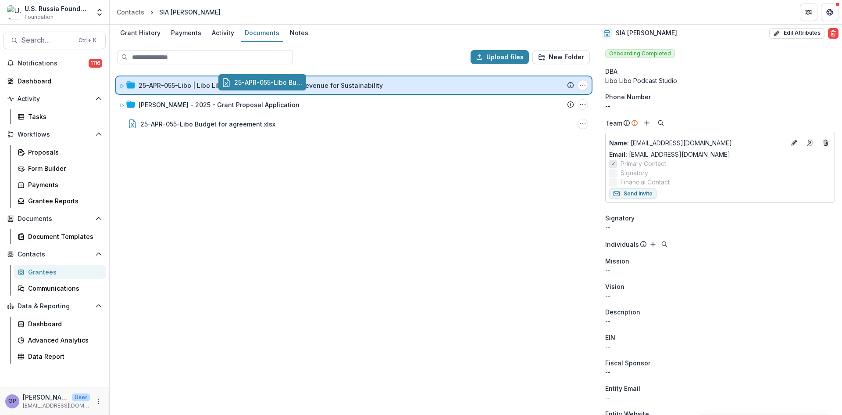
drag, startPoint x: 248, startPoint y: 121, endPoint x: 350, endPoint y: 80, distance: 110.5
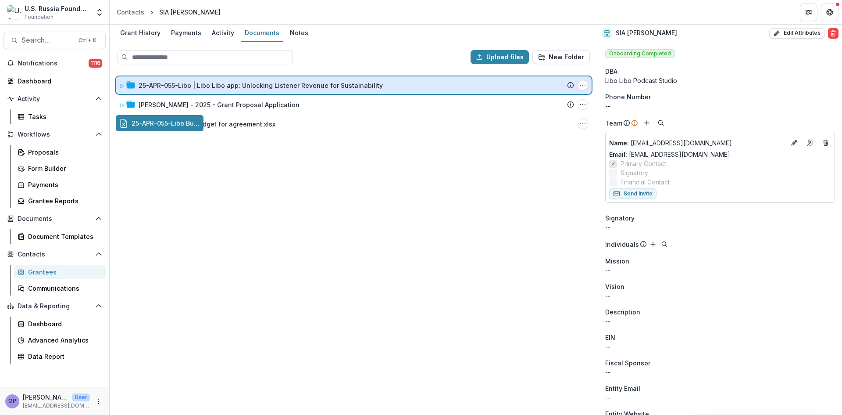
click at [350, 80] on div "Upload files New Folder 25-APR-055-Libo | Libo Libo app: Unlocking Listener Rev…" at bounding box center [354, 228] width 488 height 372
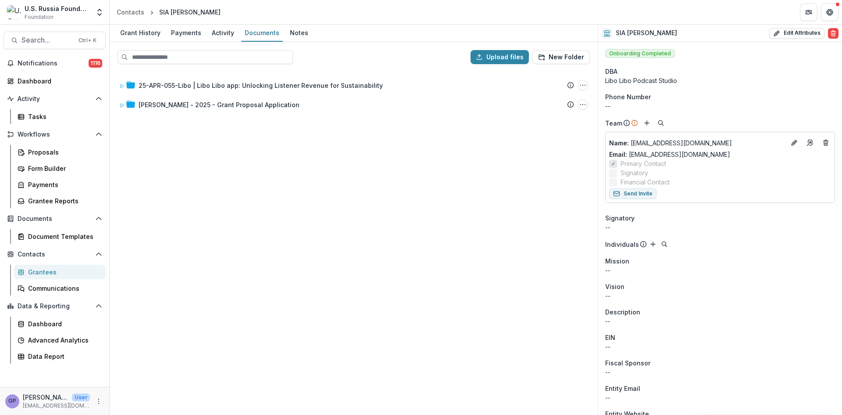
click at [189, 323] on div "25-APR-055-Libo | Libo Libo app: Unlocking Listener Revenue for Sustainability …" at bounding box center [354, 242] width 486 height 343
click at [35, 153] on div "Proposals" at bounding box center [63, 151] width 71 height 9
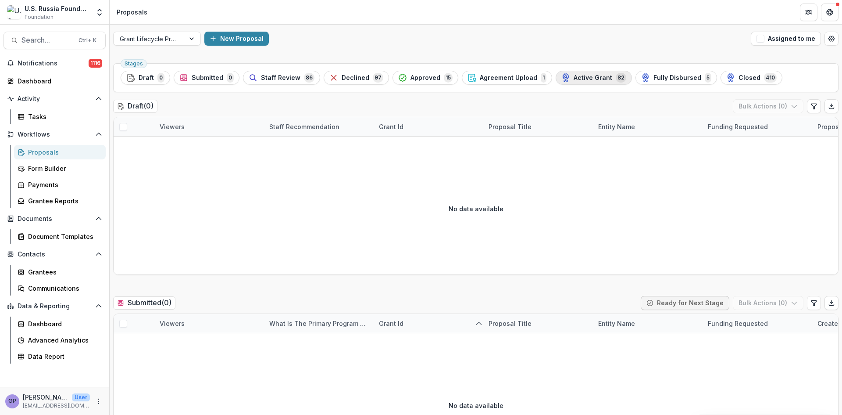
click at [589, 73] on div "Active Grant 82" at bounding box center [593, 78] width 65 height 10
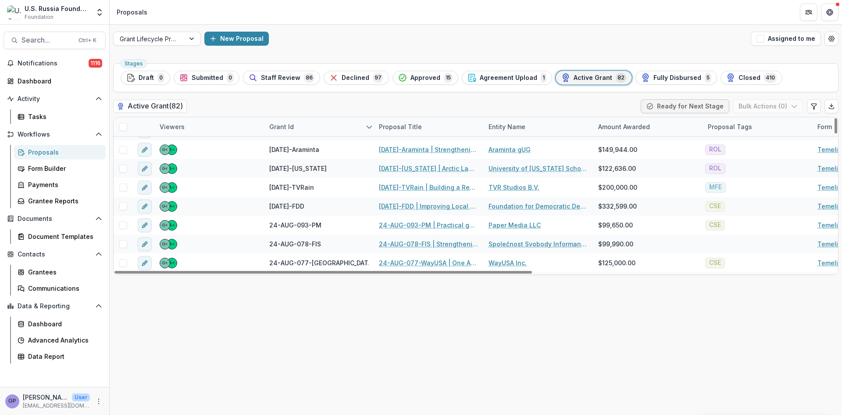
scroll to position [249, 0]
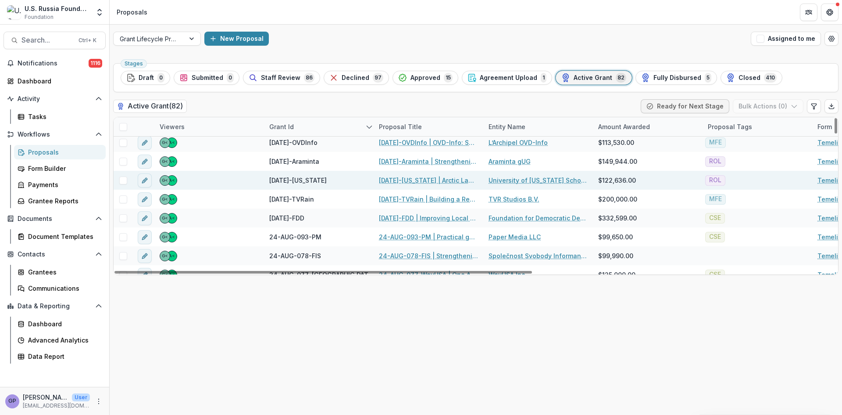
click at [433, 182] on link "[DATE]-[US_STATE] | Arctic Law Beyond Borders" at bounding box center [428, 179] width 99 height 9
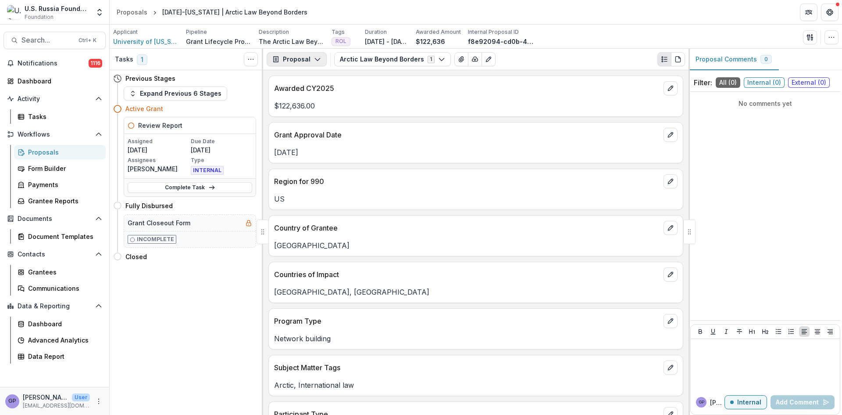
click at [315, 56] on icon "button" at bounding box center [317, 59] width 7 height 7
click at [301, 105] on div "Reports" at bounding box center [324, 108] width 80 height 9
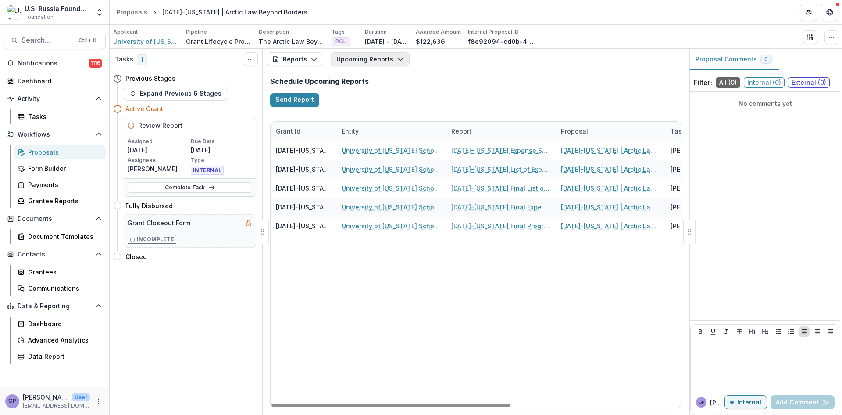
click at [401, 57] on button "Upcoming Reports" at bounding box center [370, 59] width 79 height 14
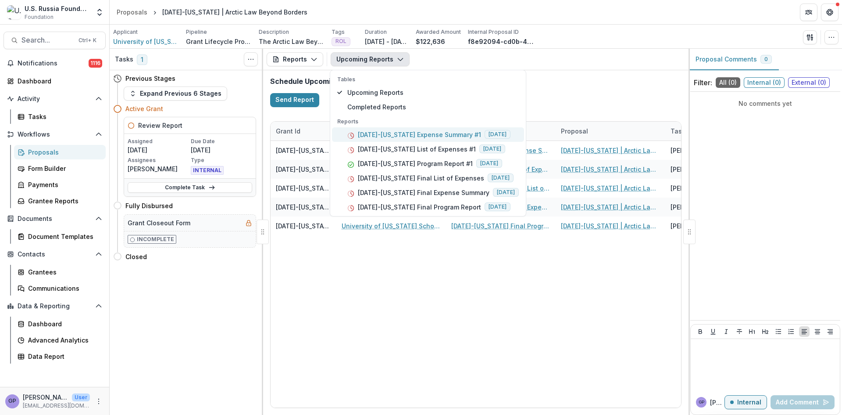
click at [450, 133] on p "24-AUG-112-Maine Expense Summary #1" at bounding box center [419, 134] width 123 height 9
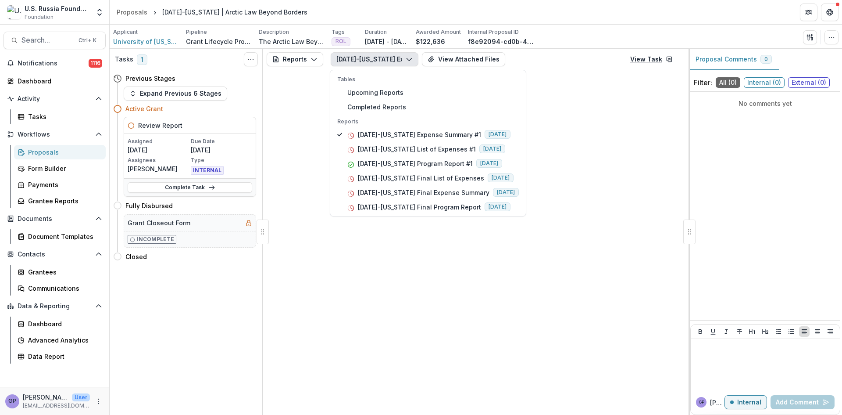
click at [658, 55] on link "View Task" at bounding box center [651, 59] width 53 height 14
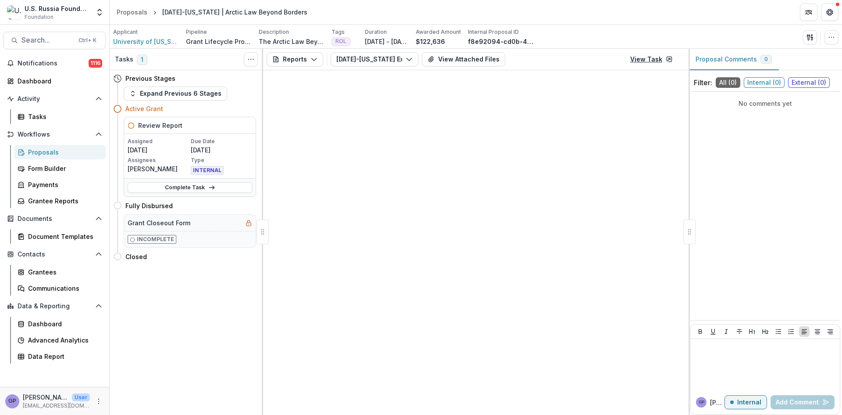
click at [666, 60] on icon at bounding box center [669, 59] width 7 height 7
click at [654, 56] on link "View Task" at bounding box center [651, 59] width 53 height 14
click at [653, 56] on link "View Task" at bounding box center [651, 59] width 53 height 14
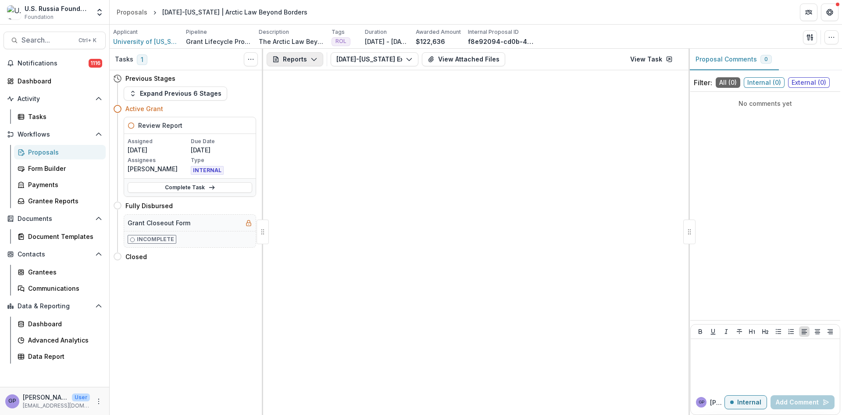
click at [311, 57] on icon "button" at bounding box center [314, 59] width 7 height 7
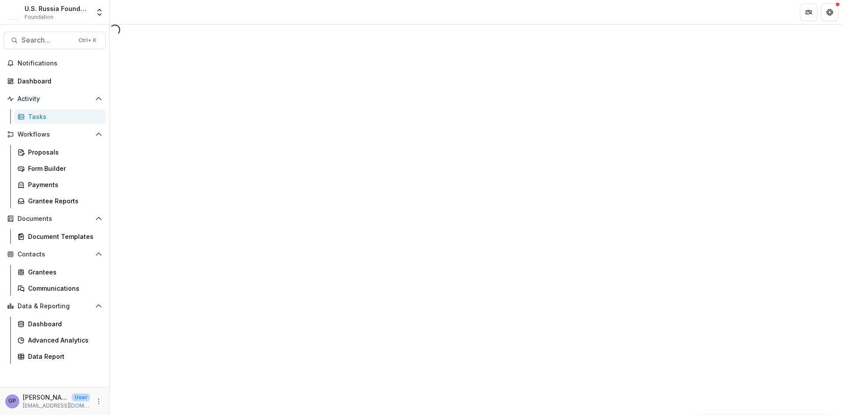
select select "********"
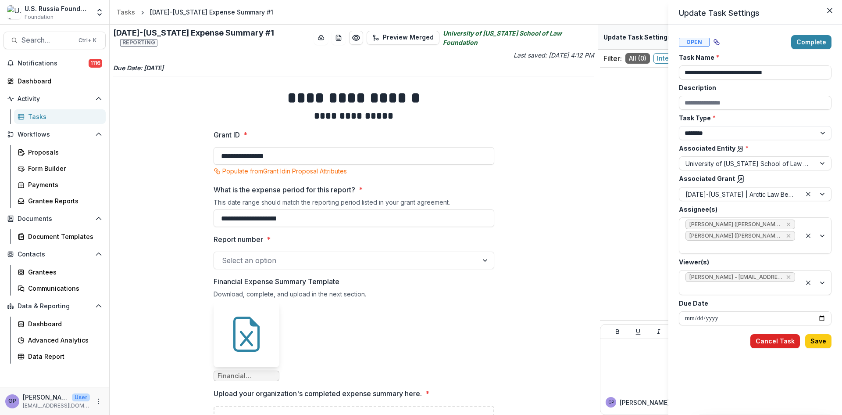
click at [783, 338] on button "Cancel Task" at bounding box center [776, 341] width 50 height 14
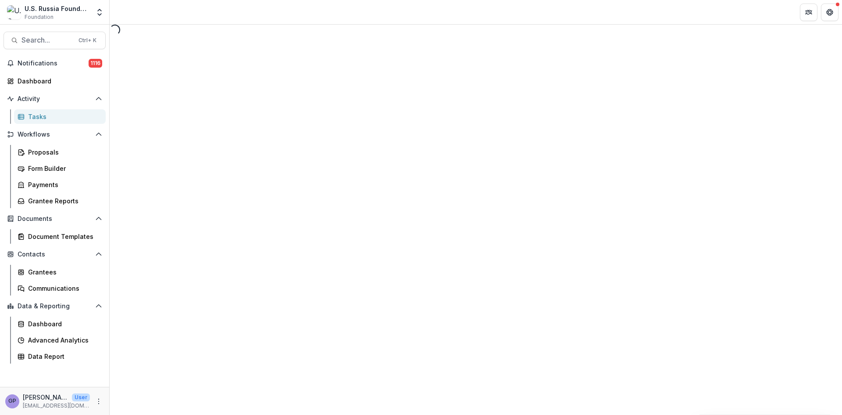
select select "********"
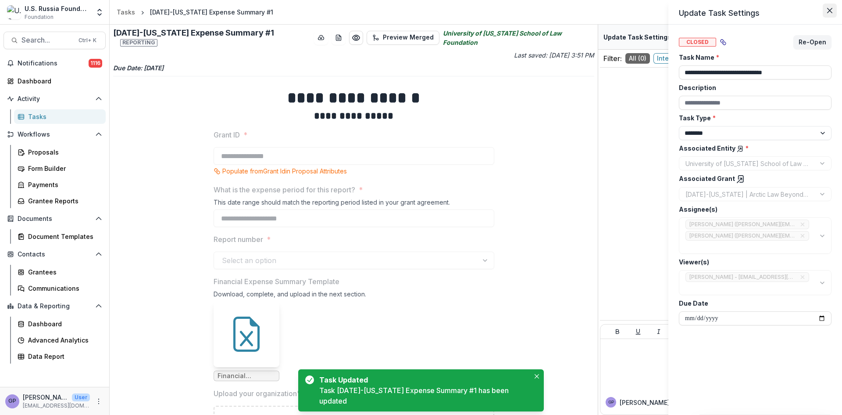
click at [830, 7] on button "Close" at bounding box center [830, 11] width 14 height 14
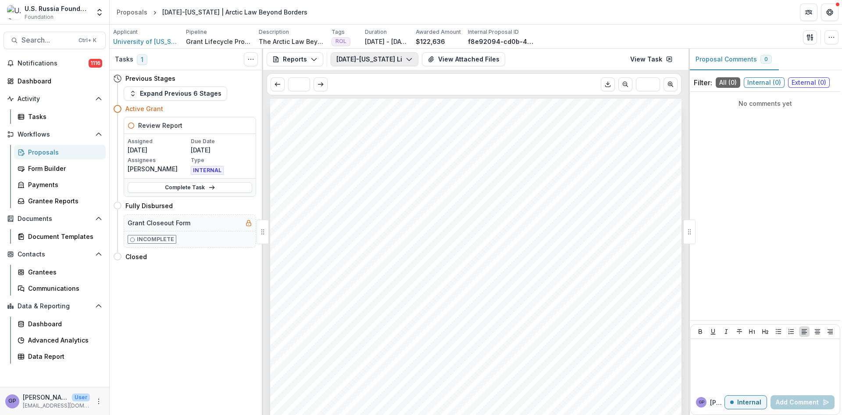
click at [411, 59] on icon "button" at bounding box center [409, 59] width 7 height 7
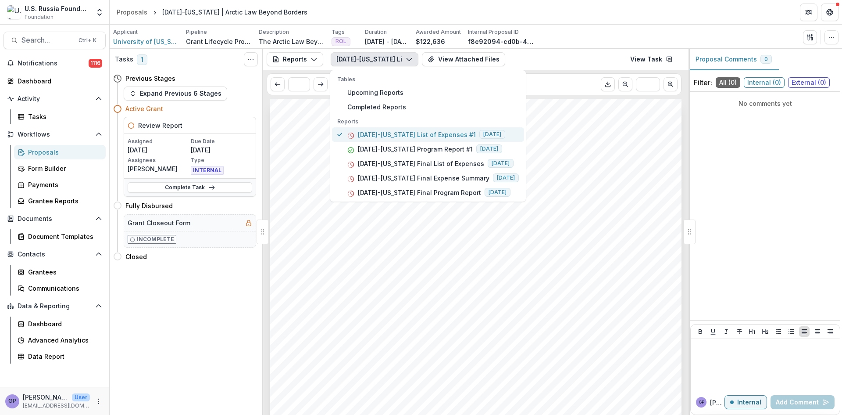
click at [430, 132] on p "24-AUG-112-Maine List of Expenses #1" at bounding box center [417, 134] width 118 height 9
click at [427, 132] on p "24-AUG-112-Maine List of Expenses #1" at bounding box center [417, 134] width 118 height 9
click at [664, 56] on link "View Task" at bounding box center [651, 59] width 53 height 14
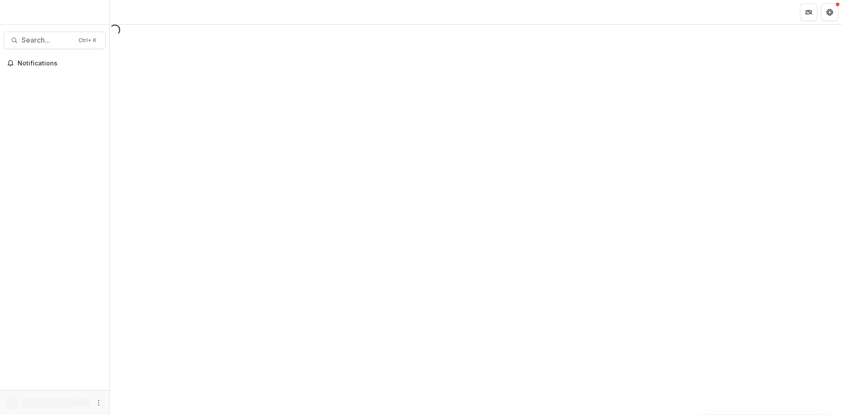
select select "********"
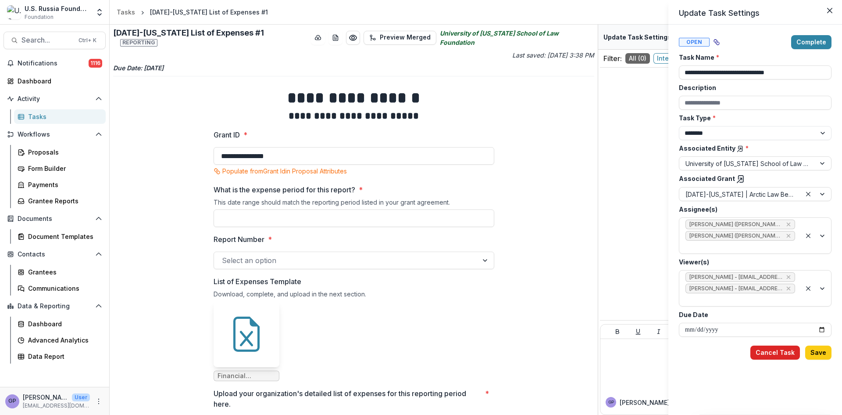
click at [783, 345] on button "Cancel Task" at bounding box center [776, 352] width 50 height 14
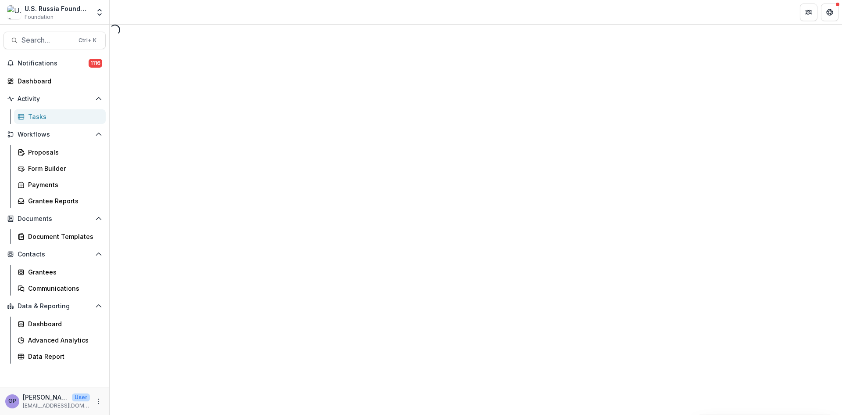
select select "********"
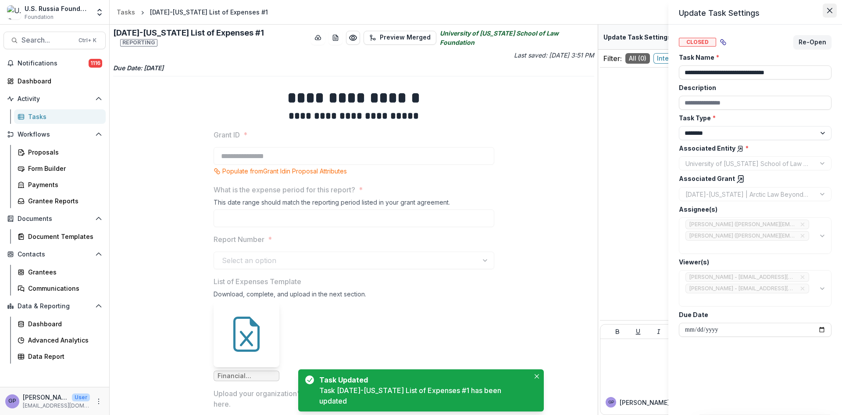
click at [832, 8] on icon "Close" at bounding box center [829, 10] width 5 height 5
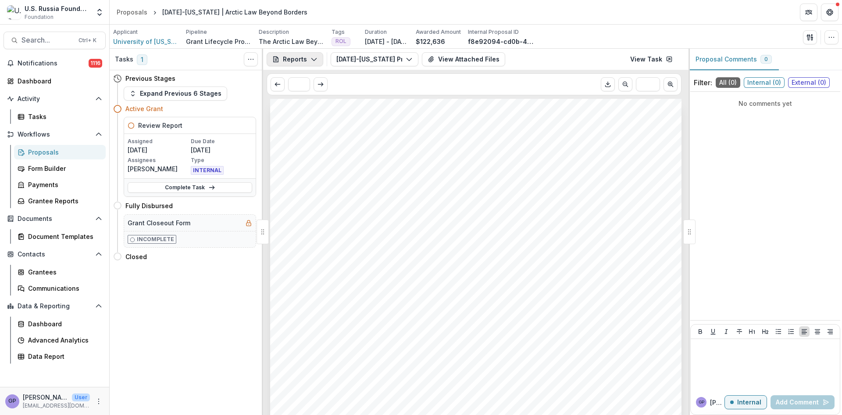
click at [314, 57] on icon "button" at bounding box center [314, 59] width 7 height 7
click at [409, 58] on icon "button" at bounding box center [409, 59] width 7 height 7
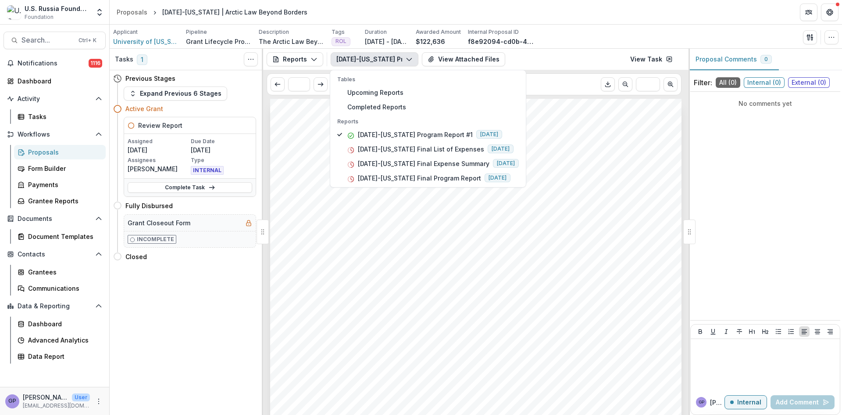
click at [564, 223] on div "Submission Responses Program Report Grant ID [DATE]-[US_STATE] Grantee name Uni…" at bounding box center [475, 390] width 411 height 582
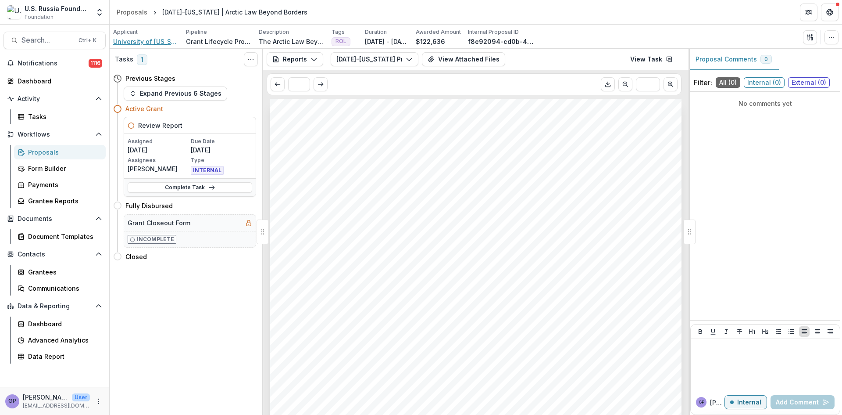
click at [154, 38] on span "University of [US_STATE] School of Law Foundation" at bounding box center [146, 41] width 66 height 9
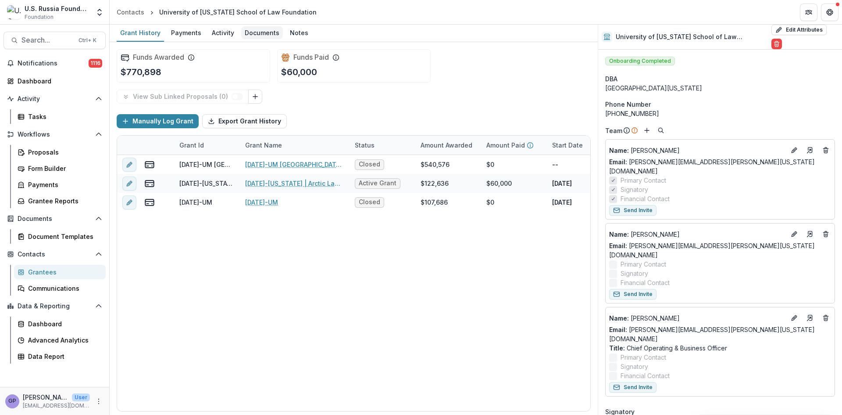
click at [268, 34] on div "Documents" at bounding box center [262, 32] width 42 height 13
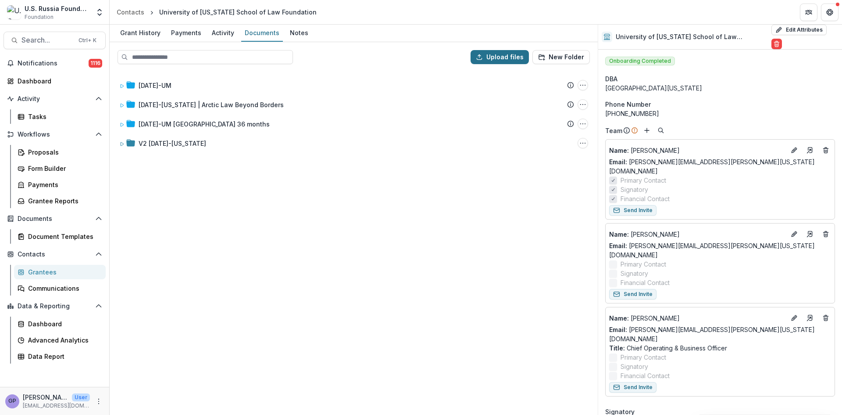
click at [511, 54] on button "Upload files" at bounding box center [500, 57] width 58 height 14
type input "**********"
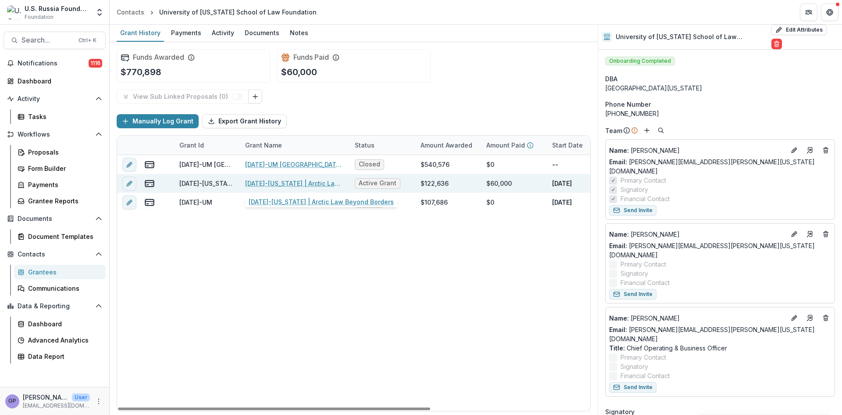
click at [286, 186] on link "[DATE]-[US_STATE] | Arctic Law Beyond Borders" at bounding box center [294, 183] width 99 height 9
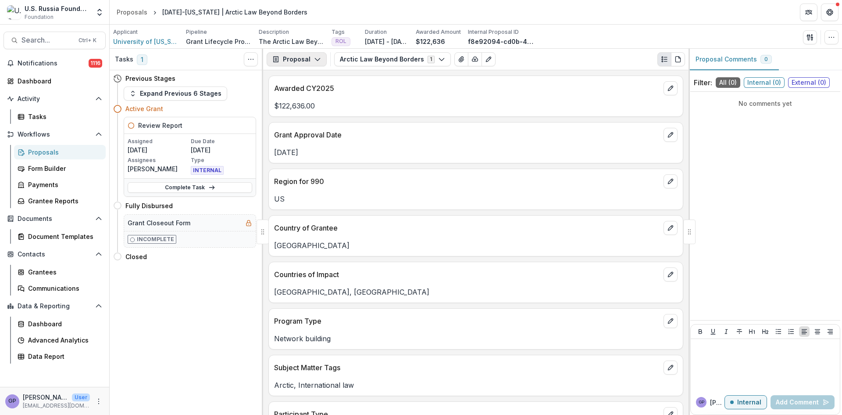
click at [315, 57] on icon "button" at bounding box center [317, 59] width 7 height 7
click at [297, 107] on div "Reports" at bounding box center [324, 108] width 80 height 9
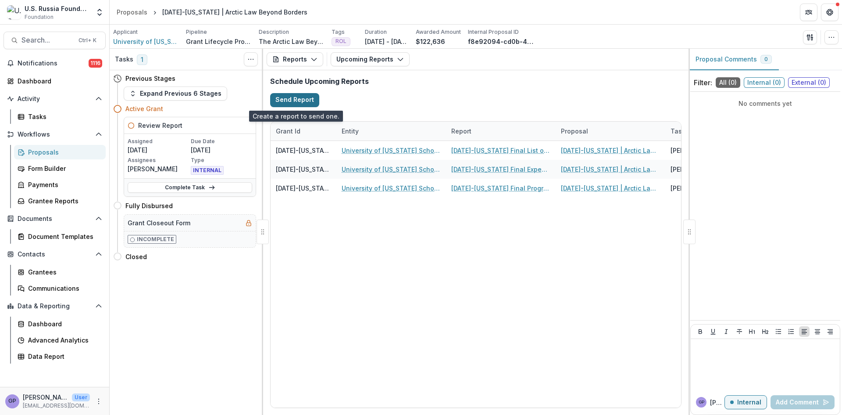
click at [286, 99] on button "Send Report" at bounding box center [294, 100] width 49 height 14
select select "********"
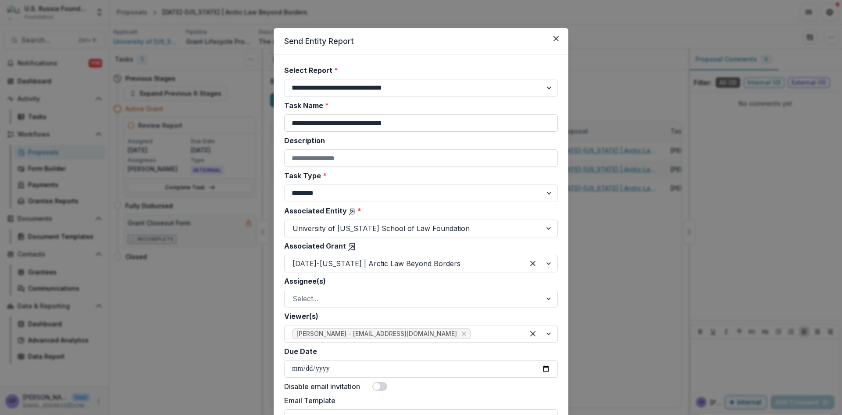
drag, startPoint x: 358, startPoint y: 123, endPoint x: 465, endPoint y: 125, distance: 106.2
click at [465, 125] on input "**********" at bounding box center [421, 123] width 274 height 18
type input "**********"
click at [545, 193] on select "******** ********" at bounding box center [421, 193] width 274 height 18
select select "********"
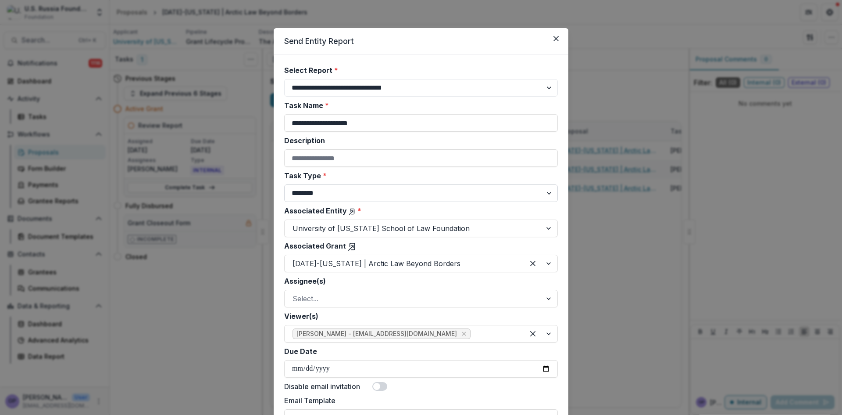
click at [284, 184] on select "******** ********" at bounding box center [421, 193] width 274 height 18
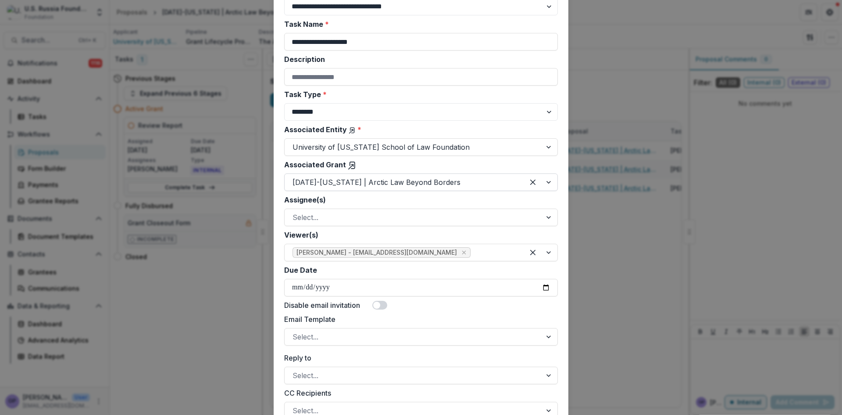
scroll to position [88, 0]
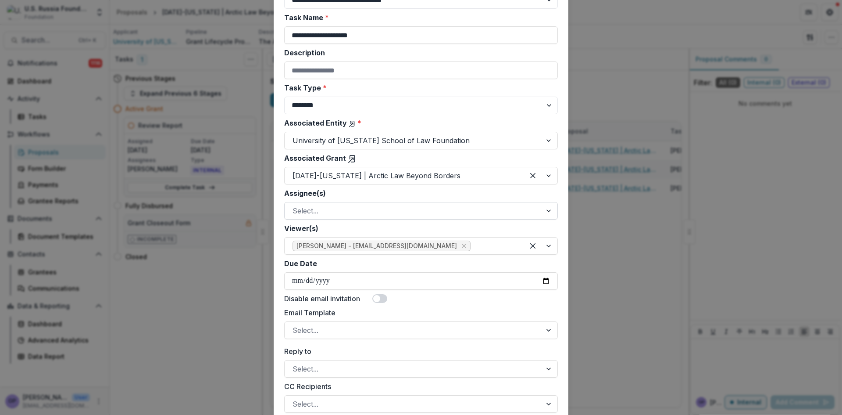
click at [547, 210] on div at bounding box center [550, 210] width 16 height 17
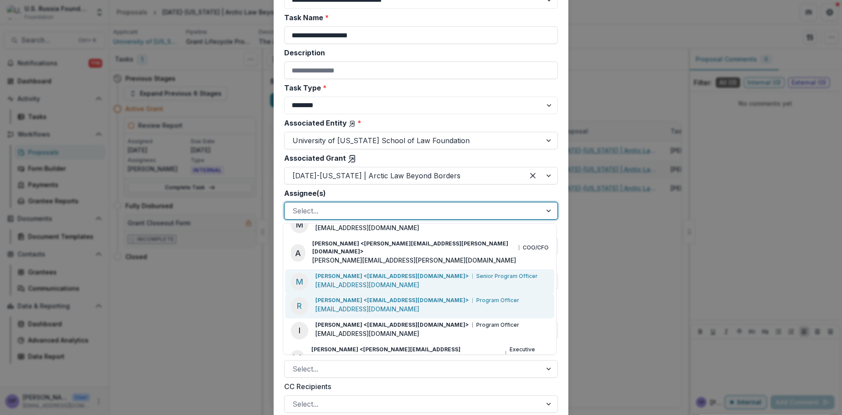
scroll to position [73, 0]
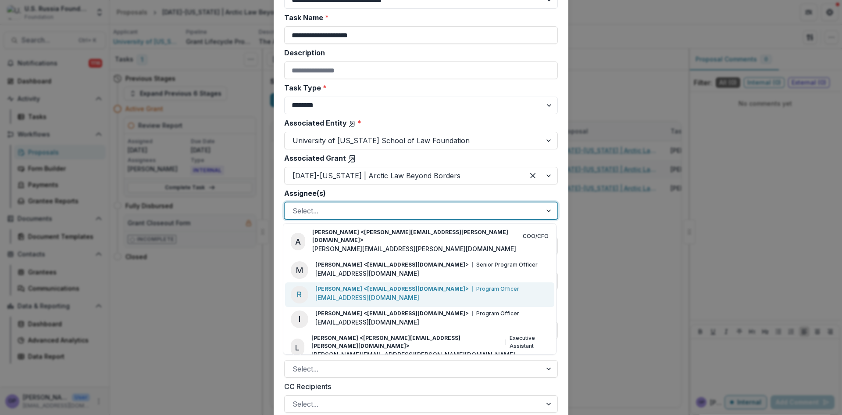
click at [363, 285] on p "[PERSON_NAME] <[EMAIL_ADDRESS][DOMAIN_NAME]>" at bounding box center [392, 289] width 154 height 8
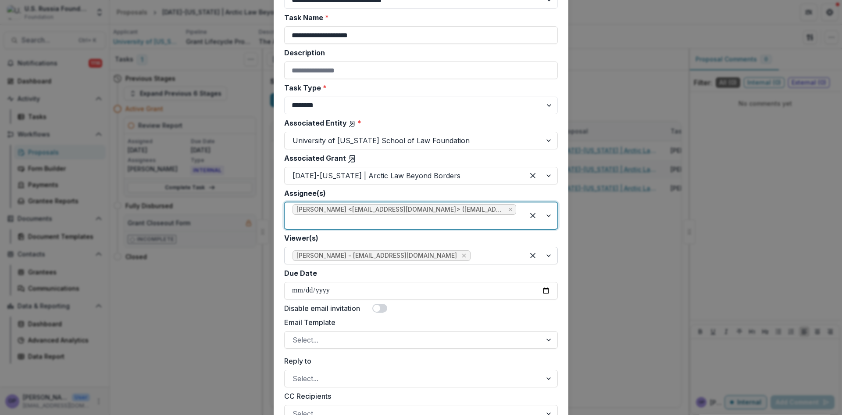
click at [548, 247] on div at bounding box center [540, 255] width 33 height 17
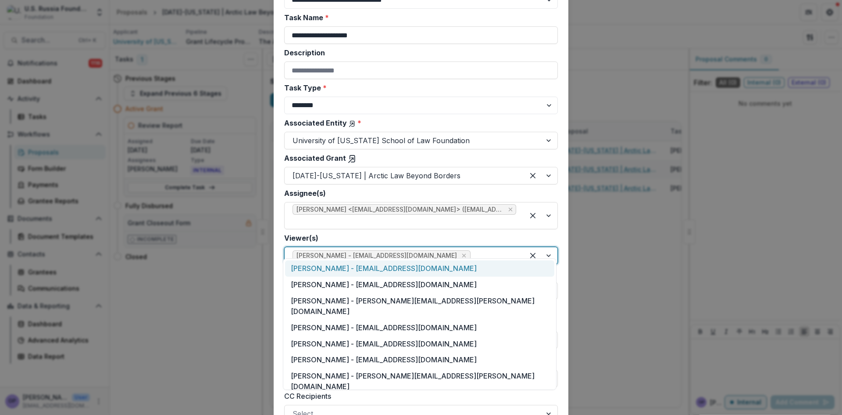
click at [322, 267] on div "[PERSON_NAME] - [EMAIL_ADDRESS][DOMAIN_NAME]" at bounding box center [419, 268] width 269 height 16
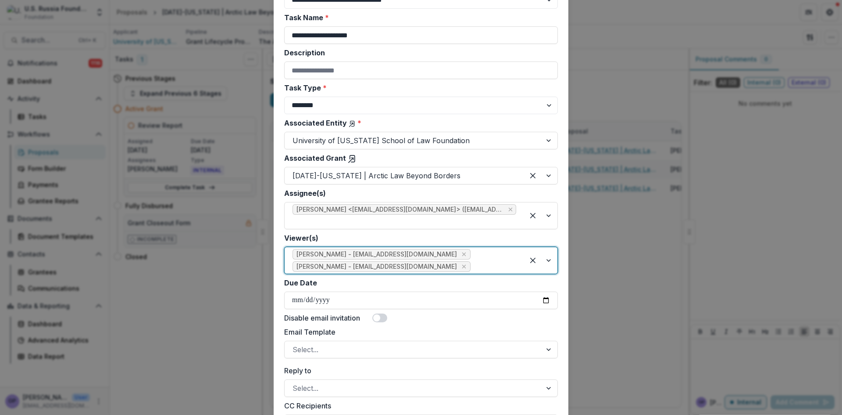
click at [546, 250] on div at bounding box center [540, 260] width 33 height 26
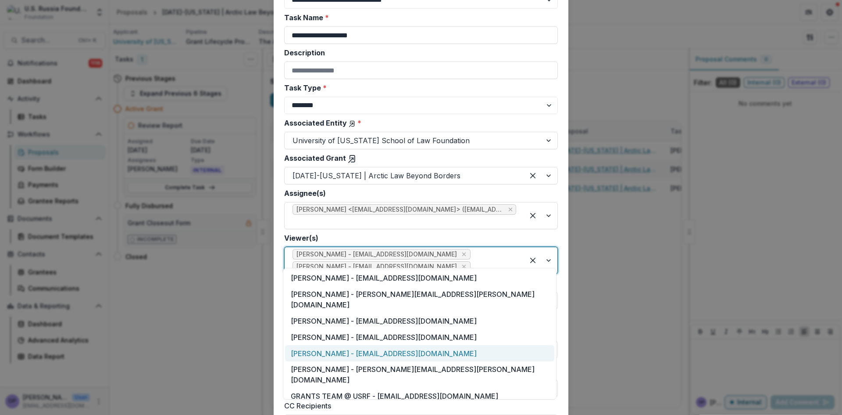
scroll to position [18, 0]
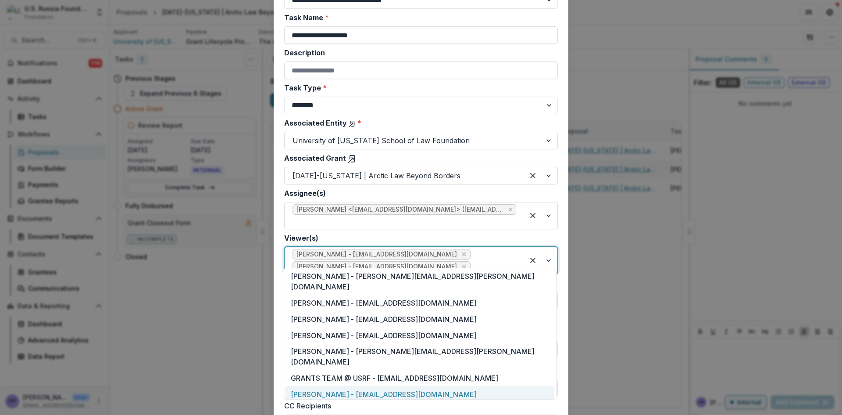
drag, startPoint x: 329, startPoint y: 372, endPoint x: 426, endPoint y: 335, distance: 104.3
click at [330, 386] on div "[PERSON_NAME] - [EMAIL_ADDRESS][DOMAIN_NAME]" at bounding box center [419, 394] width 269 height 16
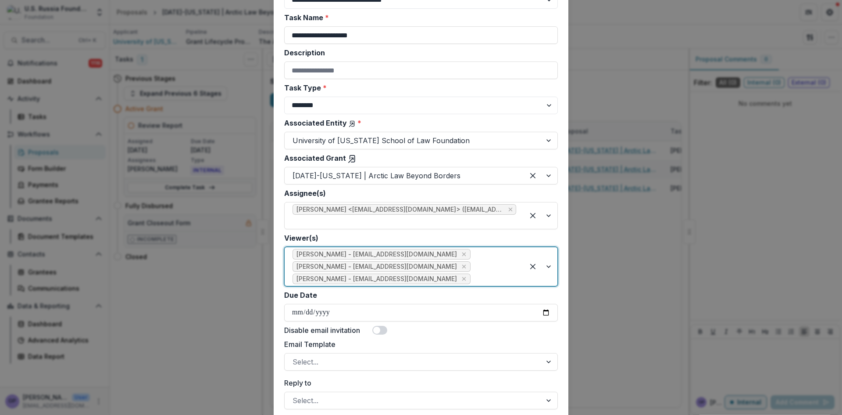
click at [548, 257] on div at bounding box center [540, 266] width 33 height 39
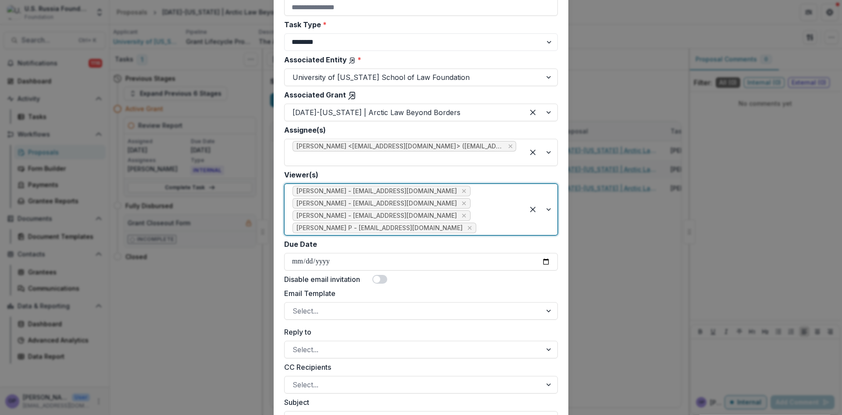
scroll to position [161, 0]
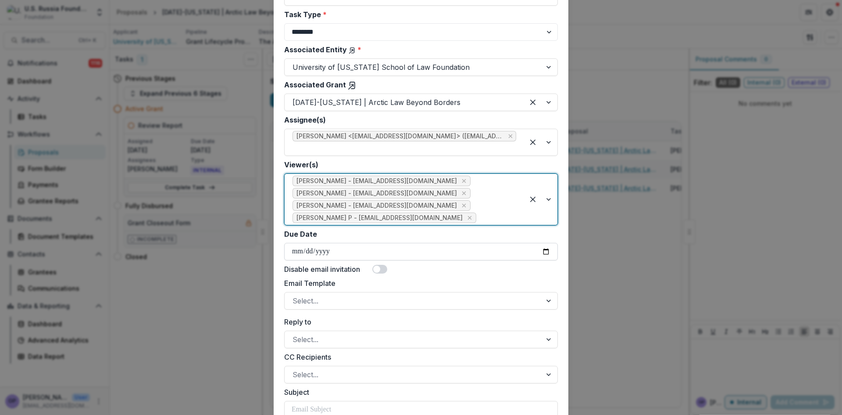
click at [543, 243] on input "Due Date" at bounding box center [421, 252] width 274 height 18
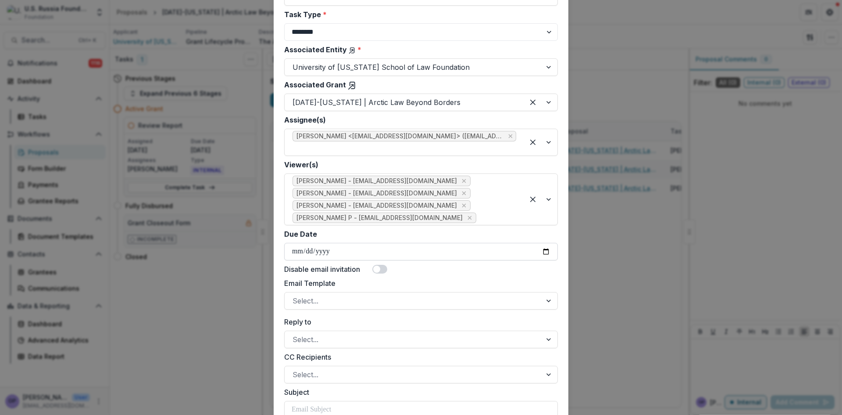
click at [542, 243] on input "Due Date" at bounding box center [421, 252] width 274 height 18
type input "**********"
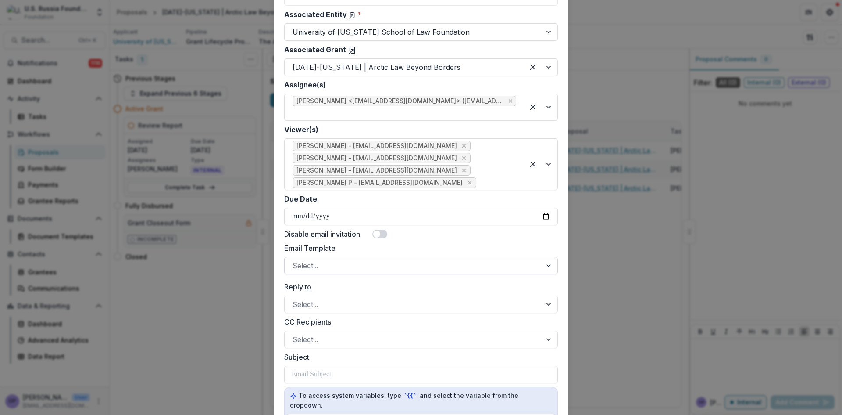
scroll to position [205, 0]
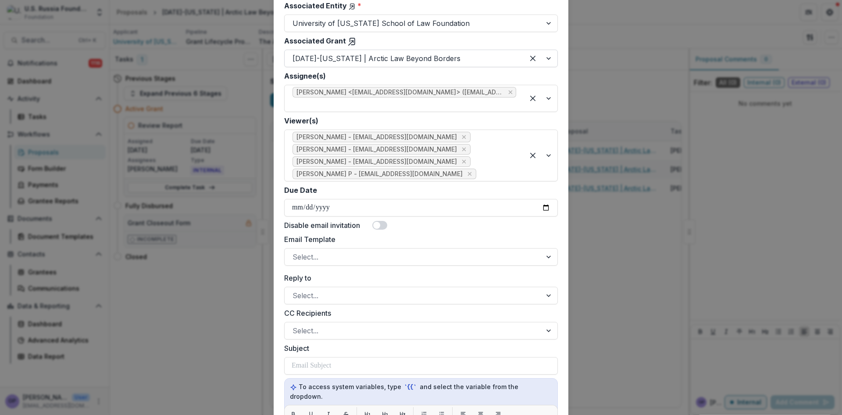
drag, startPoint x: 379, startPoint y: 201, endPoint x: 388, endPoint y: 205, distance: 9.4
click at [380, 222] on span at bounding box center [376, 225] width 7 height 7
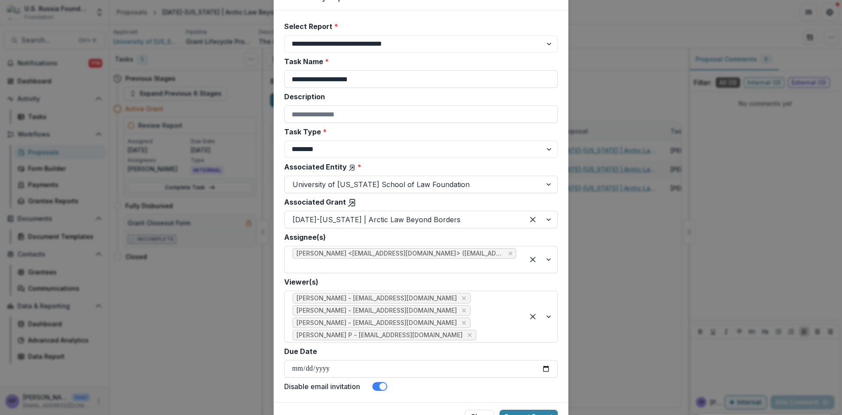
scroll to position [58, 0]
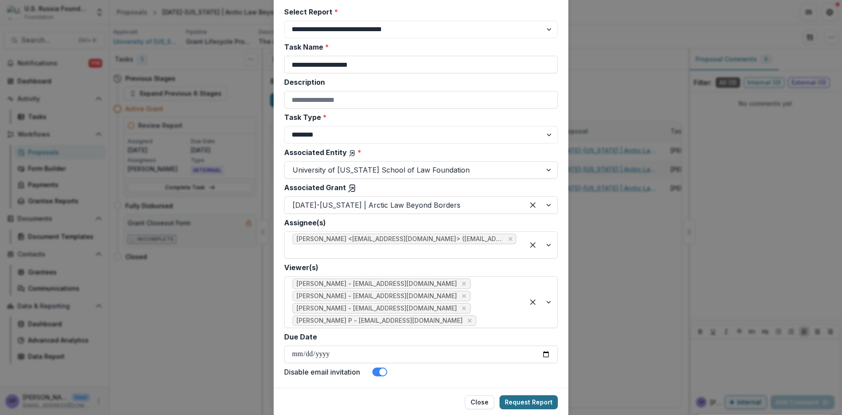
click at [537, 395] on button "Request Report" at bounding box center [529, 402] width 58 height 14
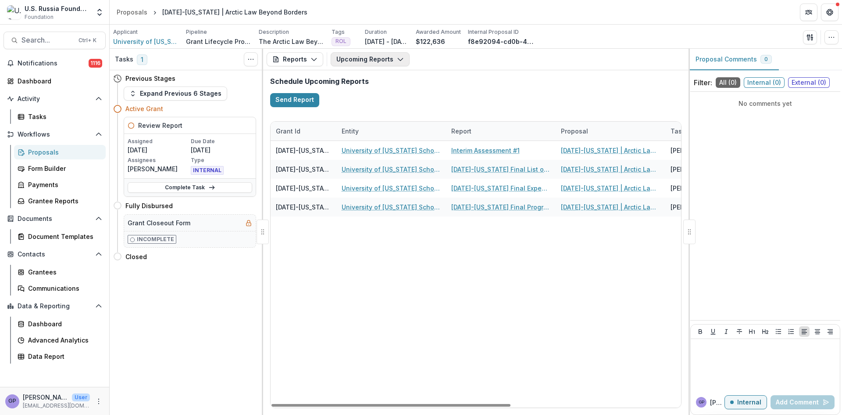
click at [399, 57] on icon "button" at bounding box center [400, 59] width 7 height 7
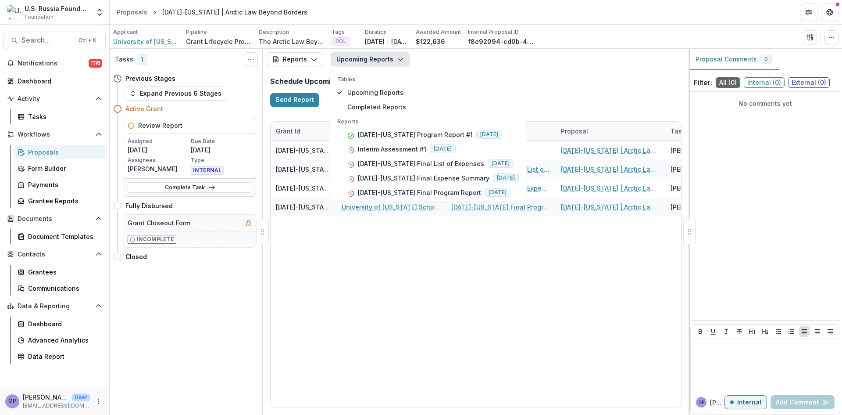
click at [399, 57] on icon "button" at bounding box center [400, 59] width 7 height 7
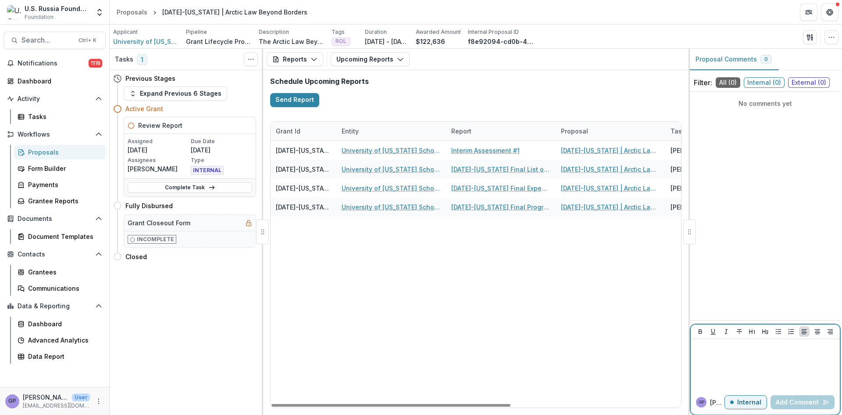
click at [729, 347] on p at bounding box center [765, 347] width 142 height 10
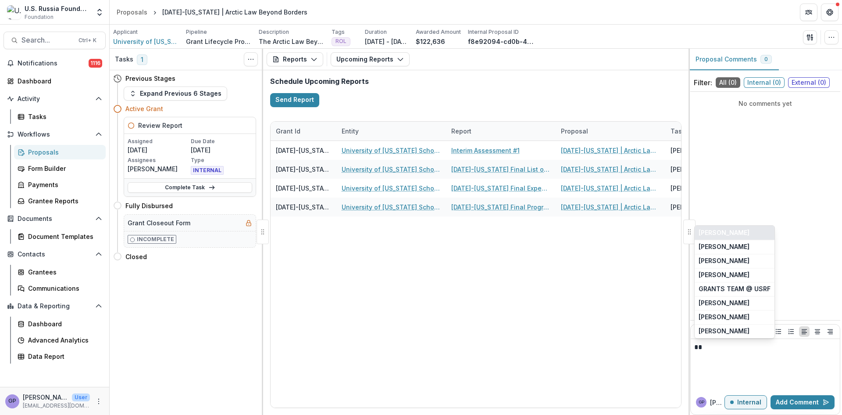
click at [733, 229] on button "[PERSON_NAME]" at bounding box center [735, 232] width 80 height 14
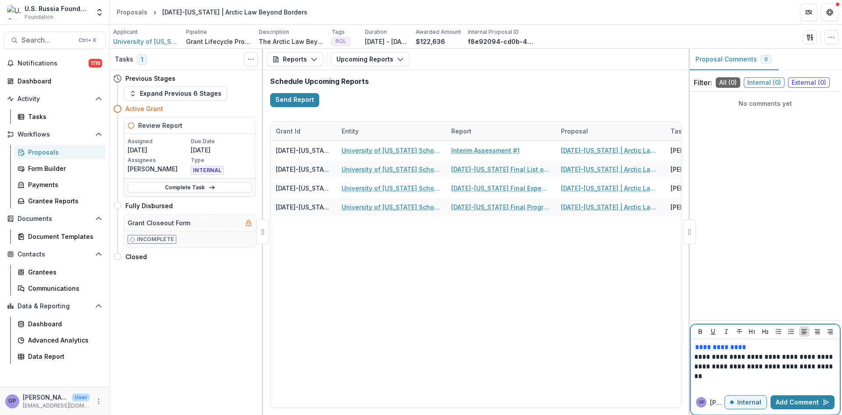
click at [716, 384] on div "**********" at bounding box center [765, 364] width 142 height 44
click at [822, 356] on p "**********" at bounding box center [765, 366] width 142 height 29
click at [788, 382] on div "**********" at bounding box center [765, 364] width 142 height 44
drag, startPoint x: 695, startPoint y: 356, endPoint x: 722, endPoint y: 376, distance: 33.6
click at [722, 376] on p "**********" at bounding box center [765, 366] width 142 height 29
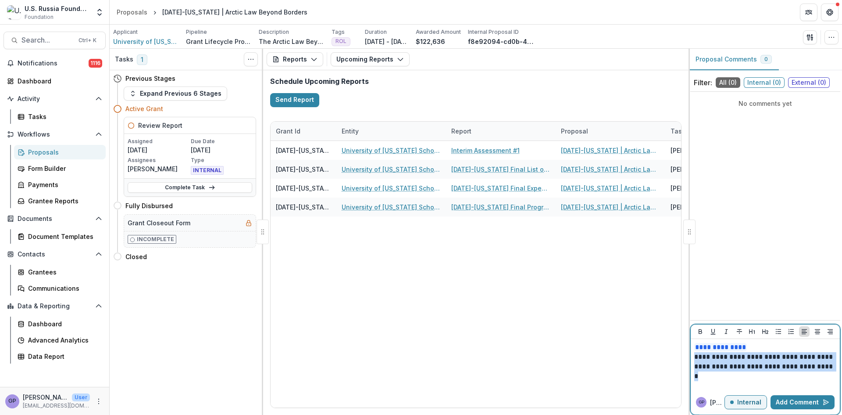
copy p "**********"
click at [801, 401] on button "Add Comment" at bounding box center [803, 402] width 64 height 14
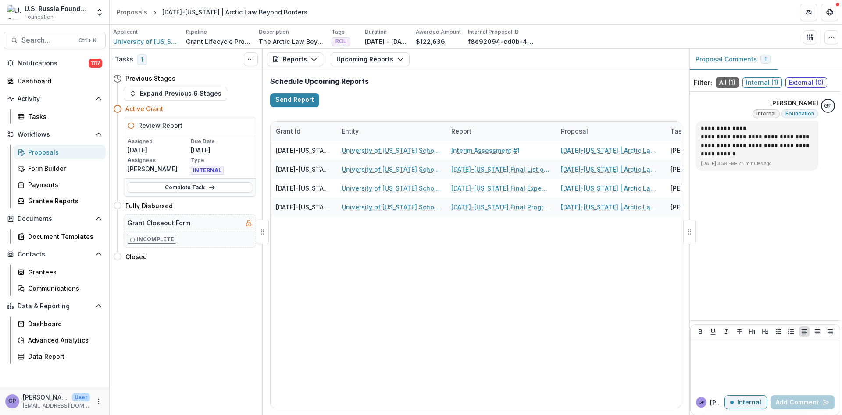
click at [32, 149] on div "Proposals" at bounding box center [63, 151] width 71 height 9
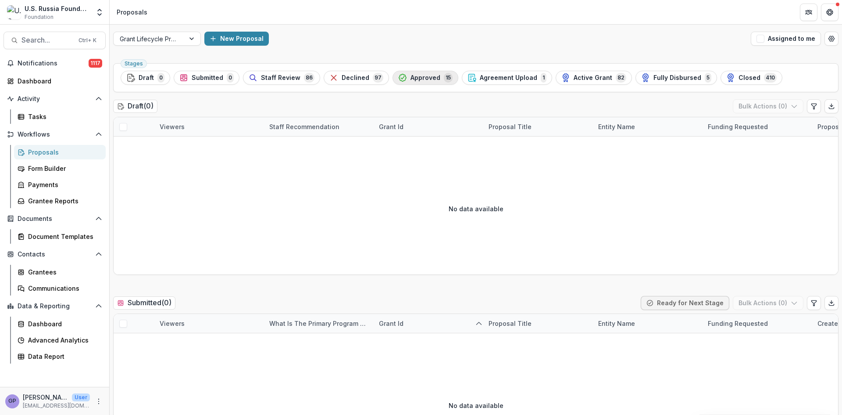
click at [414, 75] on span "Approved" at bounding box center [426, 77] width 30 height 7
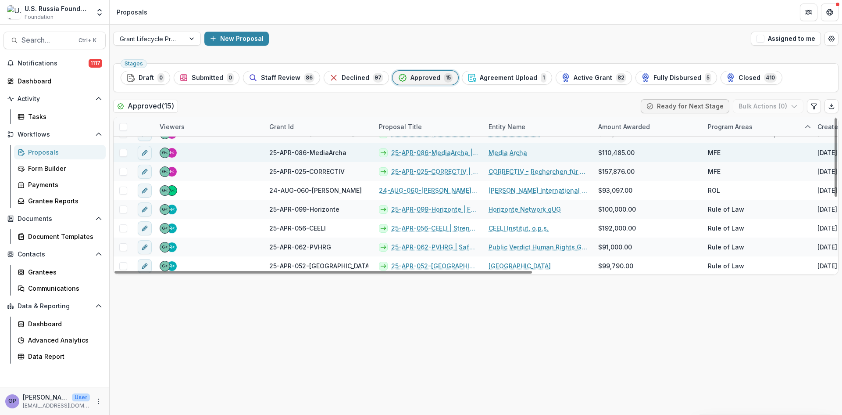
scroll to position [145, 0]
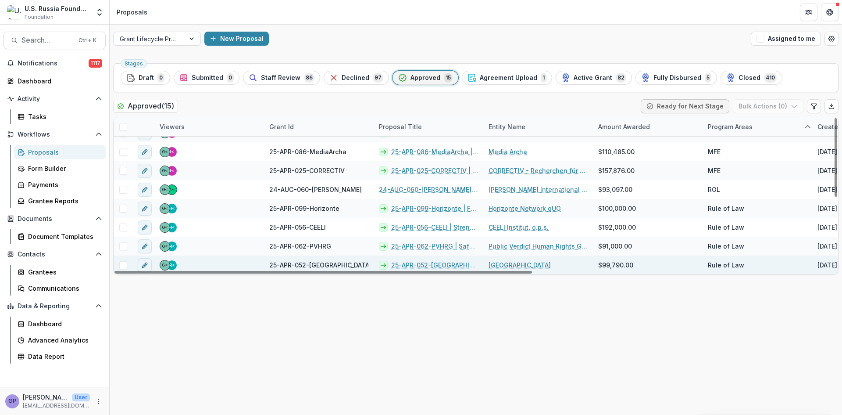
click at [414, 263] on link "25-APR-052-[GEOGRAPHIC_DATA] | Supporting Target Country human rights lawyers t…" at bounding box center [434, 264] width 87 height 9
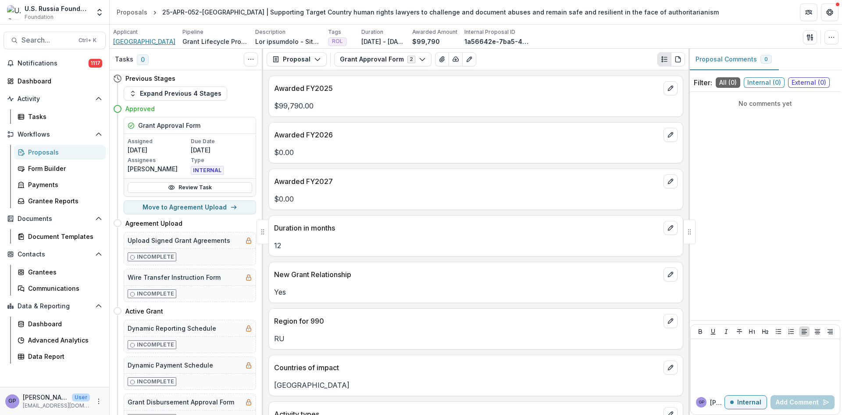
click at [137, 41] on span "[GEOGRAPHIC_DATA]" at bounding box center [144, 41] width 62 height 9
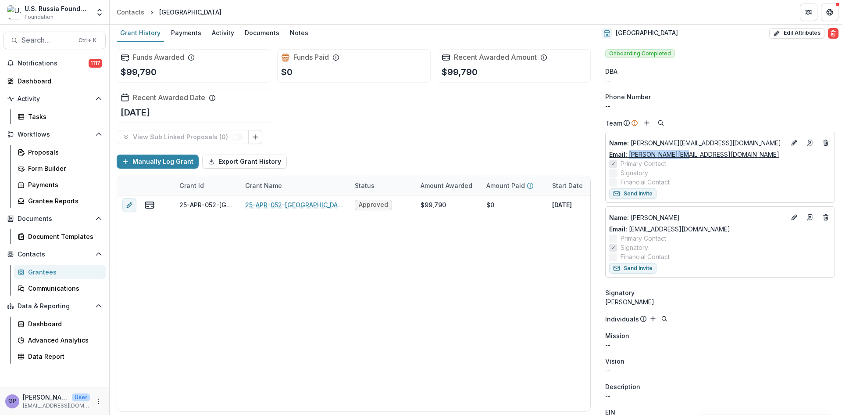
drag, startPoint x: 687, startPoint y: 157, endPoint x: 629, endPoint y: 157, distance: 58.3
click at [629, 157] on div "Email: [PERSON_NAME][EMAIL_ADDRESS][DOMAIN_NAME]" at bounding box center [720, 154] width 222 height 9
copy link "[PERSON_NAME][EMAIL_ADDRESS][DOMAIN_NAME]"
drag, startPoint x: 695, startPoint y: 231, endPoint x: 628, endPoint y: 230, distance: 67.1
click at [628, 230] on div "Email: [EMAIL_ADDRESS][DOMAIN_NAME]" at bounding box center [720, 228] width 222 height 9
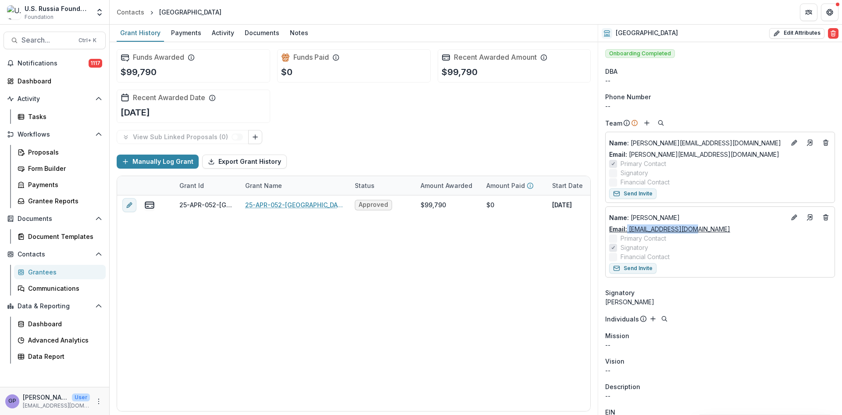
copy link "[EMAIL_ADDRESS][DOMAIN_NAME]"
click at [39, 152] on div "Proposals" at bounding box center [63, 151] width 71 height 9
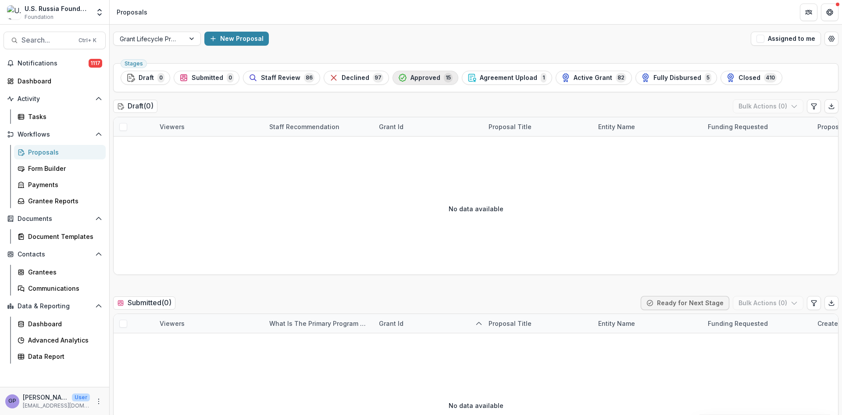
click at [411, 77] on span "Approved" at bounding box center [426, 77] width 30 height 7
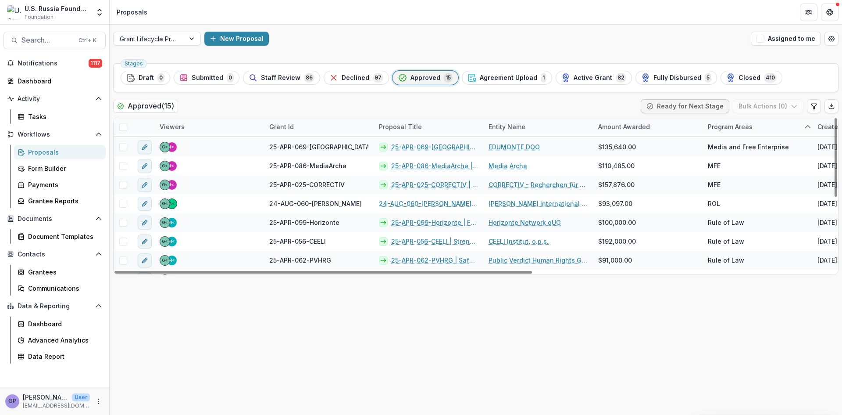
scroll to position [145, 0]
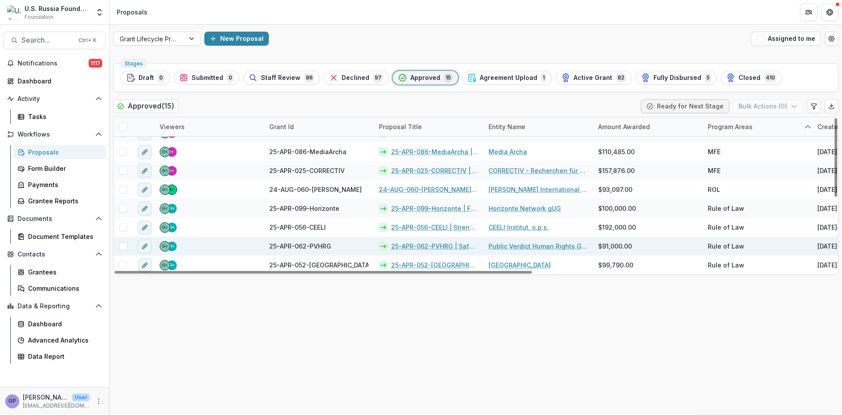
click at [424, 243] on link "25-APR-062-PVHRG | Safe Models of Civil Participation in the Protection of the …" at bounding box center [434, 245] width 87 height 9
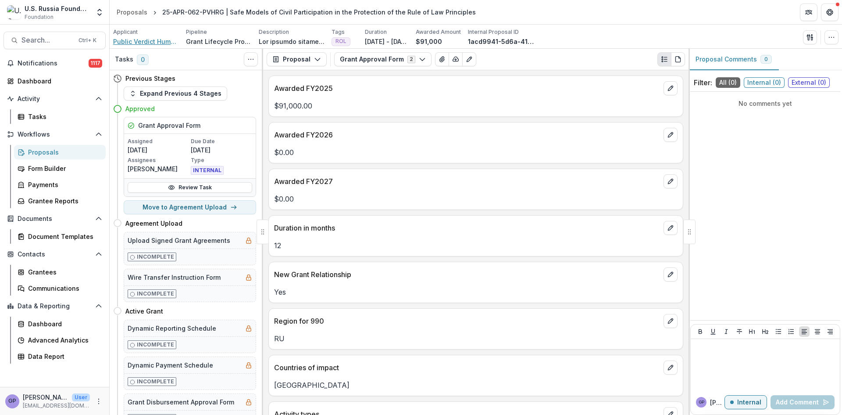
click at [143, 38] on span "Public Verdict Human Rights Group" at bounding box center [146, 41] width 66 height 9
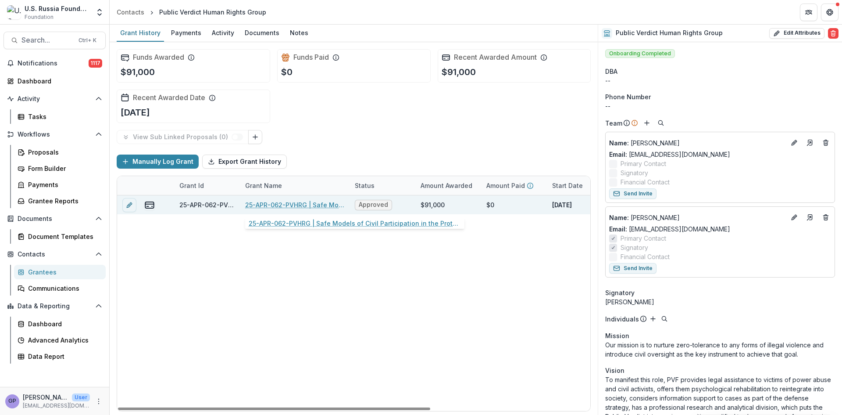
click at [273, 201] on link "25-APR-062-PVHRG | Safe Models of Civil Participation in the Protection of the …" at bounding box center [294, 204] width 99 height 9
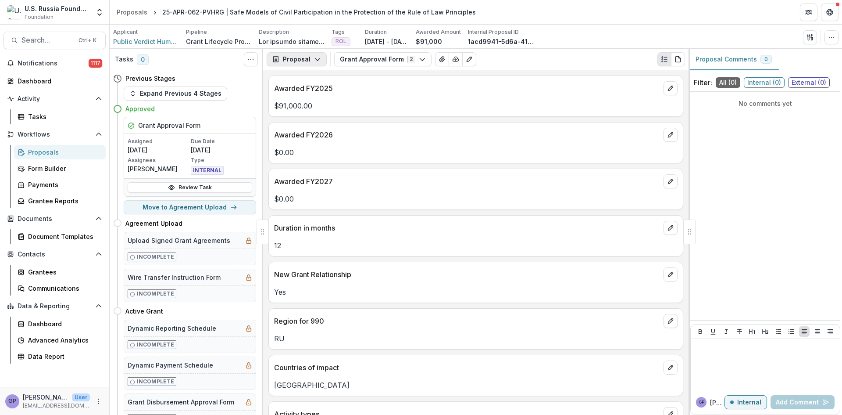
click at [317, 56] on icon "button" at bounding box center [317, 59] width 7 height 7
click at [419, 57] on icon "button" at bounding box center [422, 59] width 7 height 7
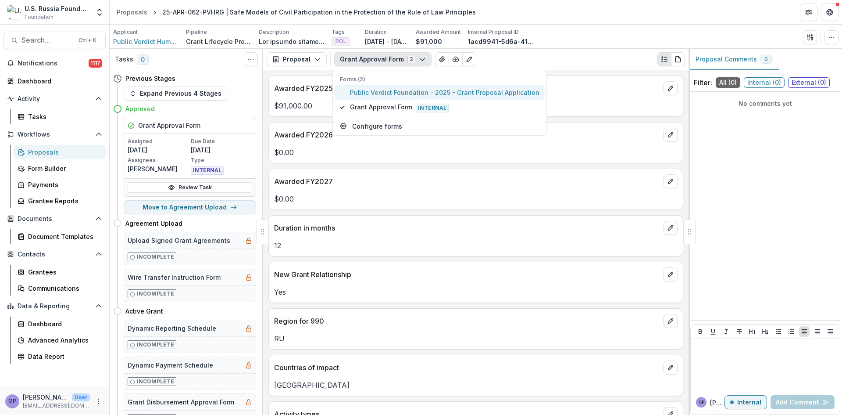
click at [382, 90] on span "Public Verdict Foundation - 2025 - Grant Proposal Application" at bounding box center [444, 92] width 189 height 9
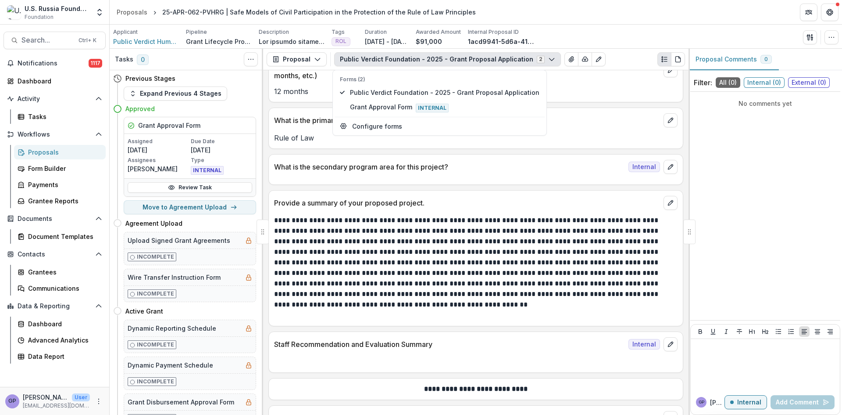
scroll to position [2602, 0]
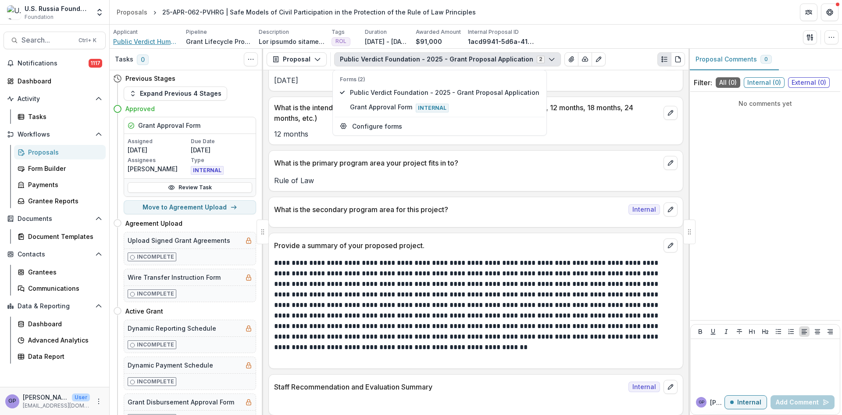
click at [150, 40] on span "Public Verdict Human Rights Group" at bounding box center [146, 41] width 66 height 9
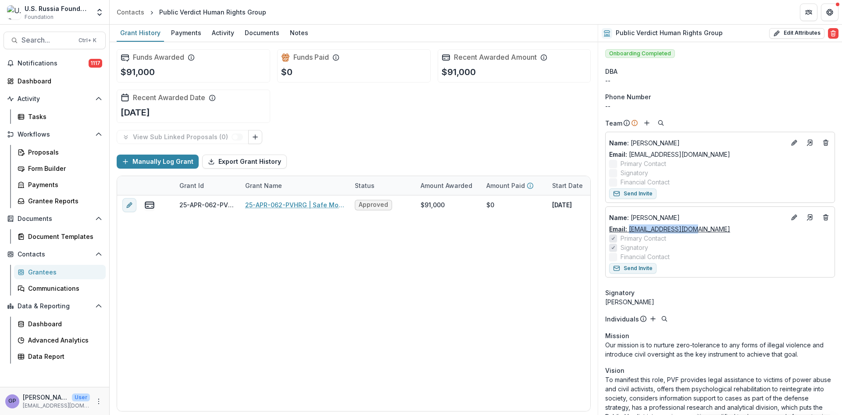
drag, startPoint x: 695, startPoint y: 232, endPoint x: 630, endPoint y: 232, distance: 64.9
click at [630, 232] on div "Email: [EMAIL_ADDRESS][DOMAIN_NAME]" at bounding box center [720, 228] width 222 height 9
copy link "[EMAIL_ADDRESS][DOMAIN_NAME]"
click at [39, 151] on div "Proposals" at bounding box center [63, 151] width 71 height 9
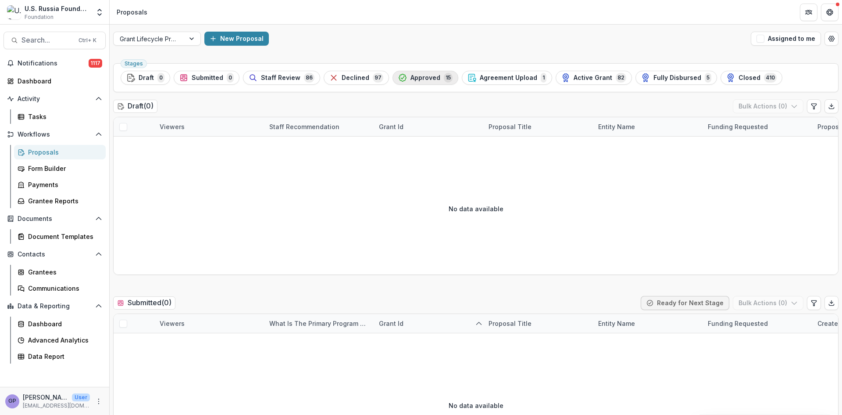
click at [425, 77] on span "Approved" at bounding box center [426, 77] width 30 height 7
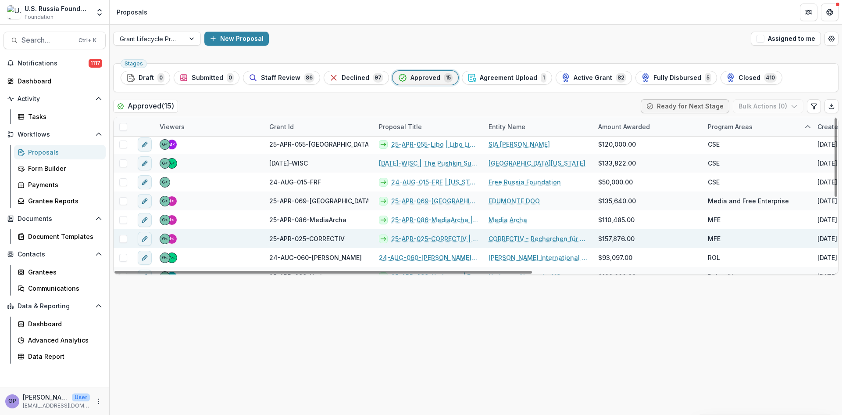
scroll to position [72, 0]
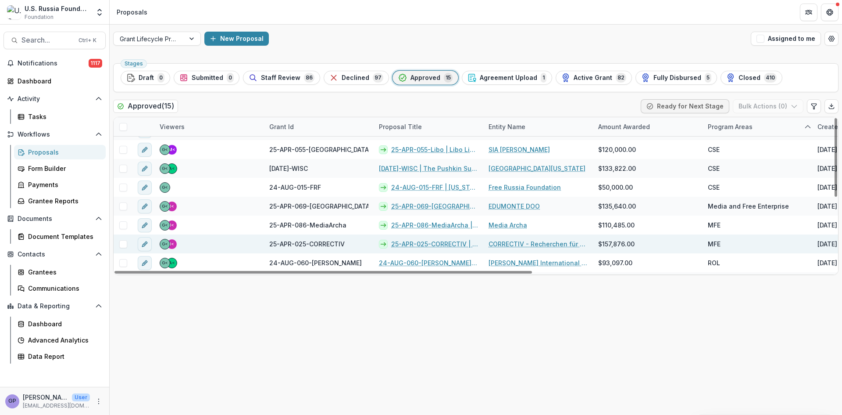
click at [437, 242] on link "25-APR-025-CORRECTIV | Radio [PERSON_NAME] 2.0: Next Gen" at bounding box center [434, 243] width 87 height 9
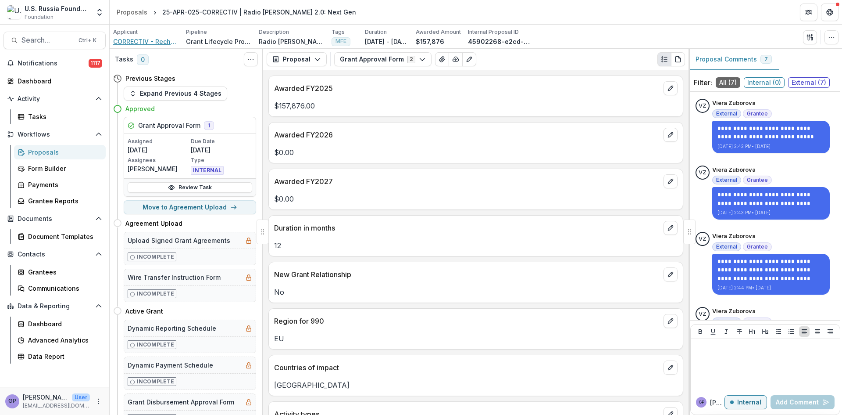
click at [129, 43] on span "CORRECTIV - Recherchen für die Gesellschaft" at bounding box center [146, 41] width 66 height 9
